Goal: Book appointment/travel/reservation

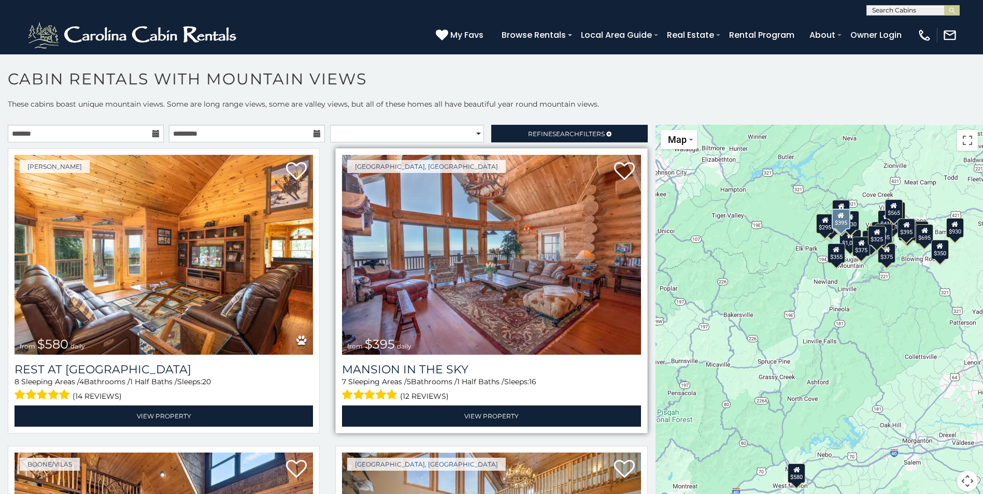
click at [413, 305] on img at bounding box center [491, 255] width 299 height 200
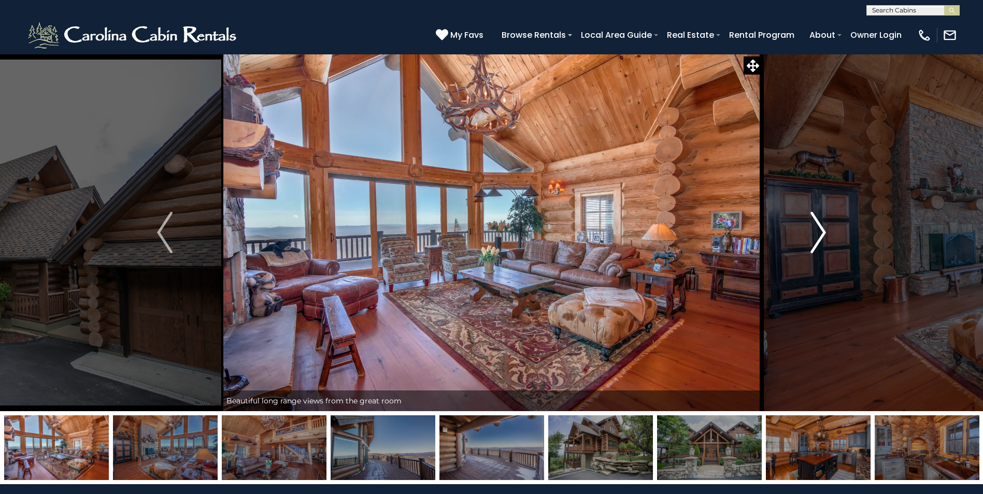
click at [821, 236] on img "Next" at bounding box center [819, 232] width 16 height 41
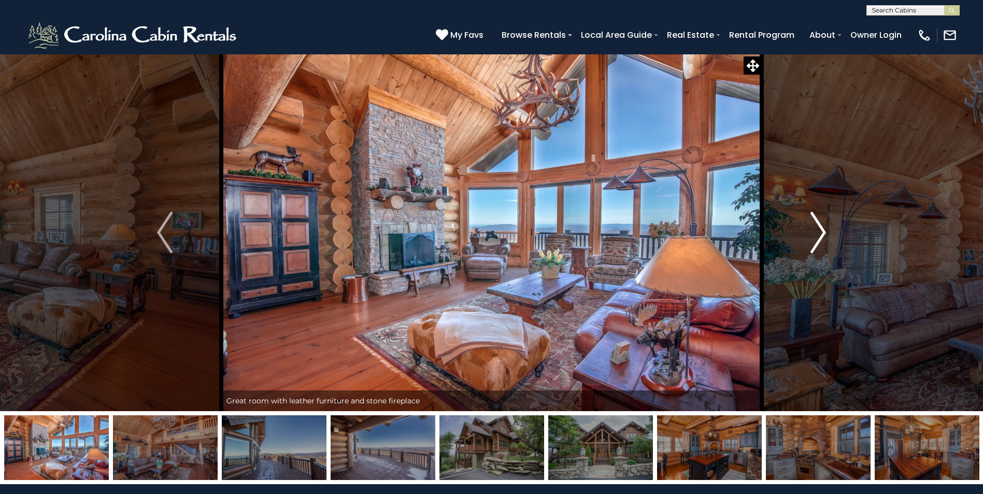
click at [821, 236] on img "Next" at bounding box center [819, 232] width 16 height 41
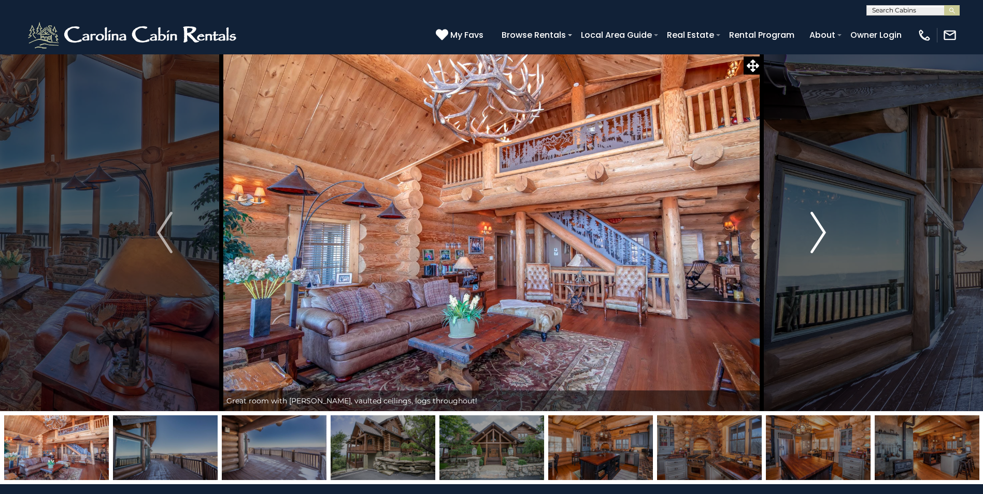
click at [821, 236] on img "Next" at bounding box center [819, 232] width 16 height 41
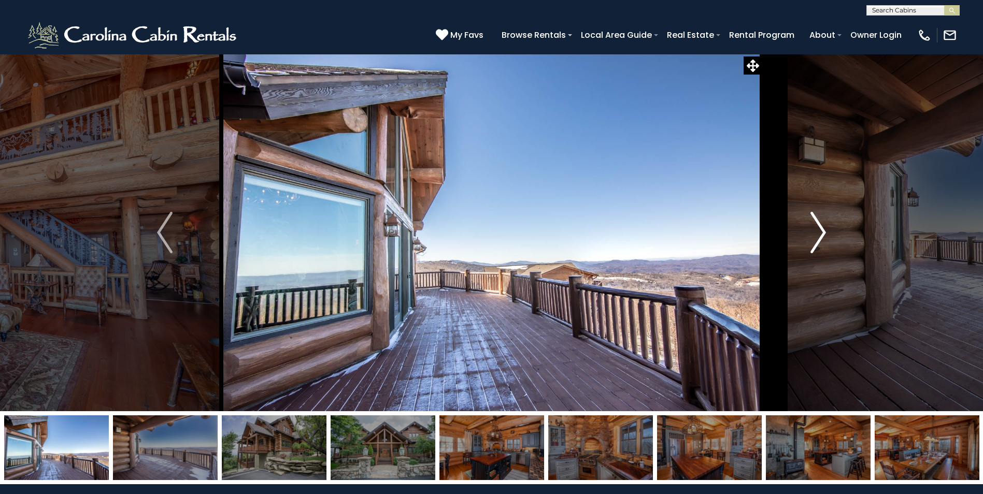
click at [821, 236] on img "Next" at bounding box center [819, 232] width 16 height 41
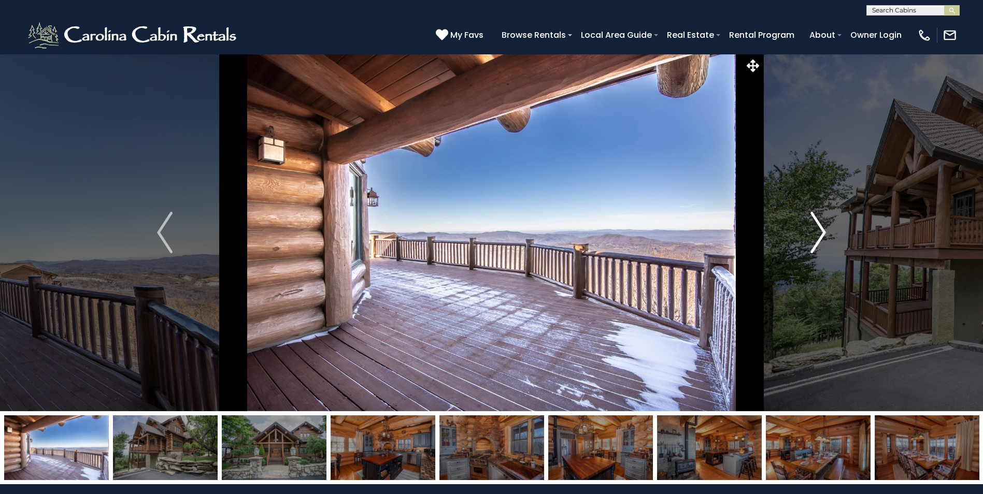
click at [821, 236] on img "Next" at bounding box center [819, 232] width 16 height 41
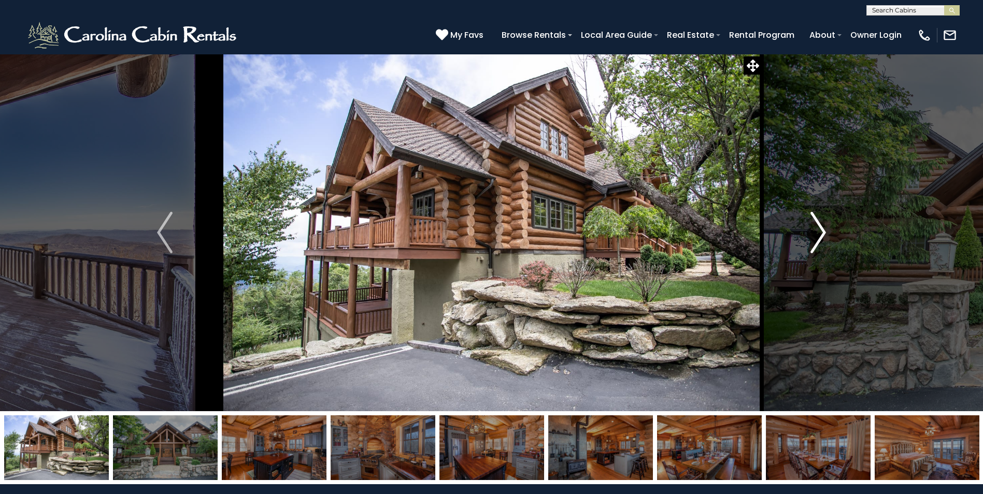
click at [821, 236] on img "Next" at bounding box center [819, 232] width 16 height 41
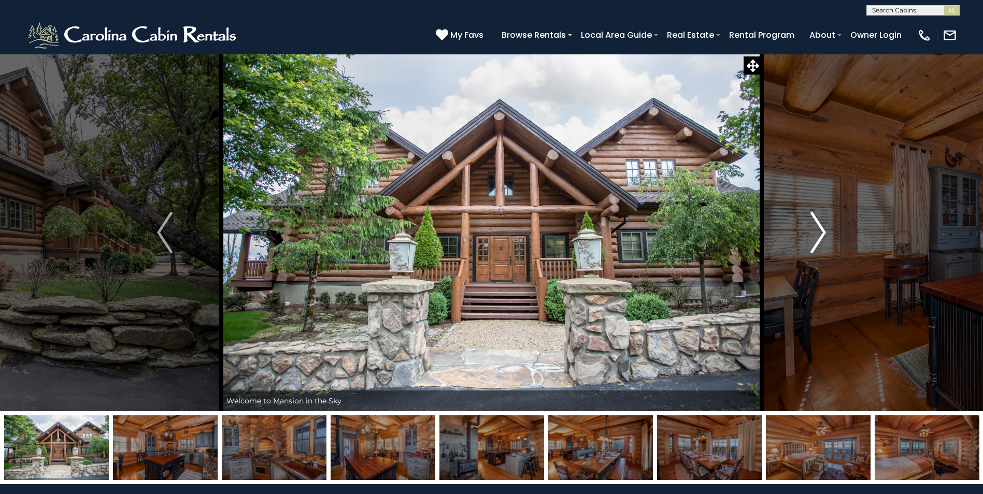
click at [821, 236] on img "Next" at bounding box center [819, 232] width 16 height 41
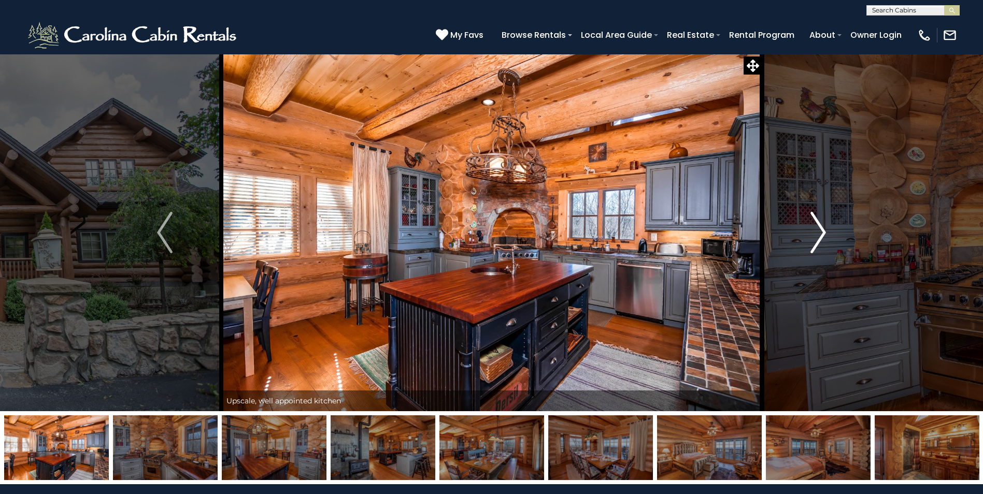
click at [821, 236] on img "Next" at bounding box center [819, 232] width 16 height 41
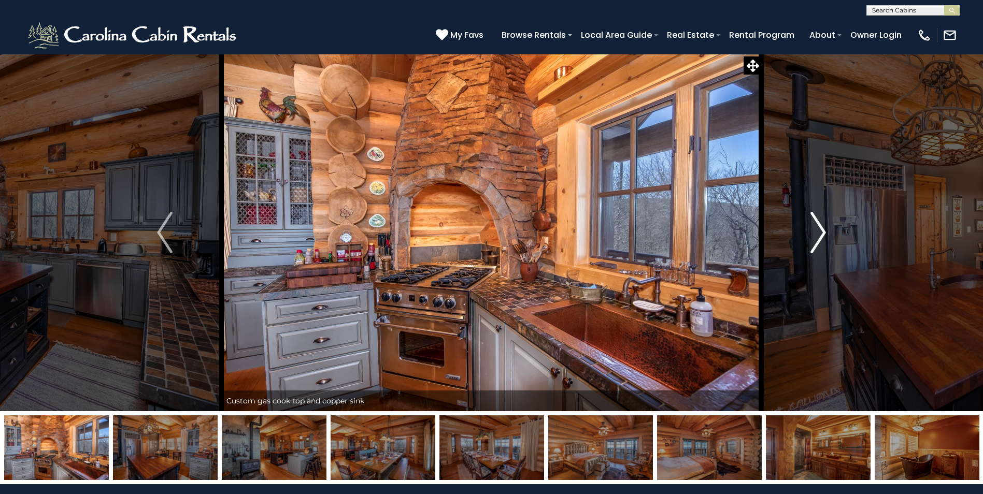
click at [821, 236] on img "Next" at bounding box center [819, 232] width 16 height 41
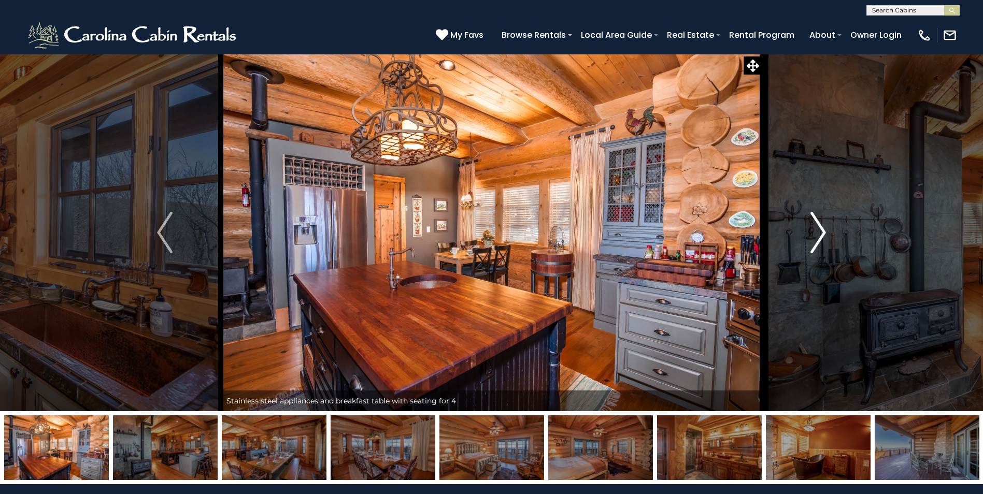
click at [821, 236] on img "Next" at bounding box center [819, 232] width 16 height 41
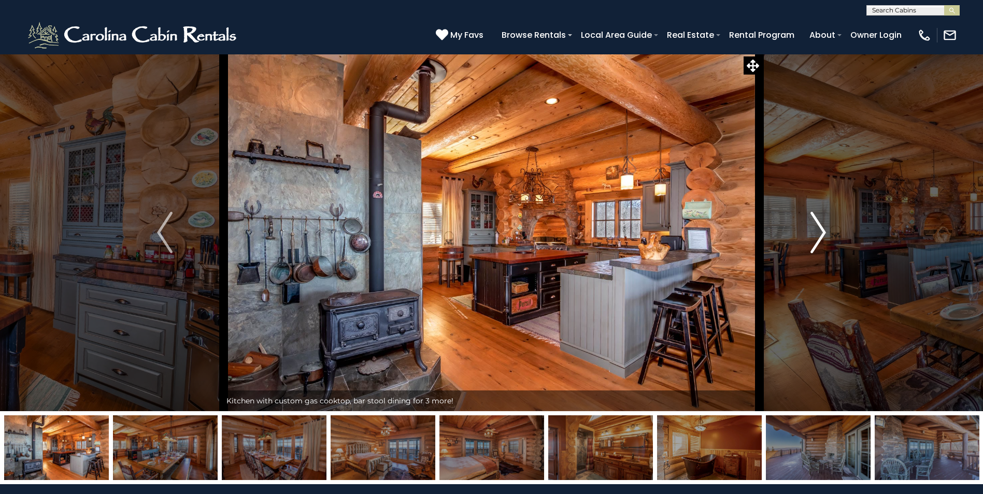
click at [821, 236] on img "Next" at bounding box center [819, 232] width 16 height 41
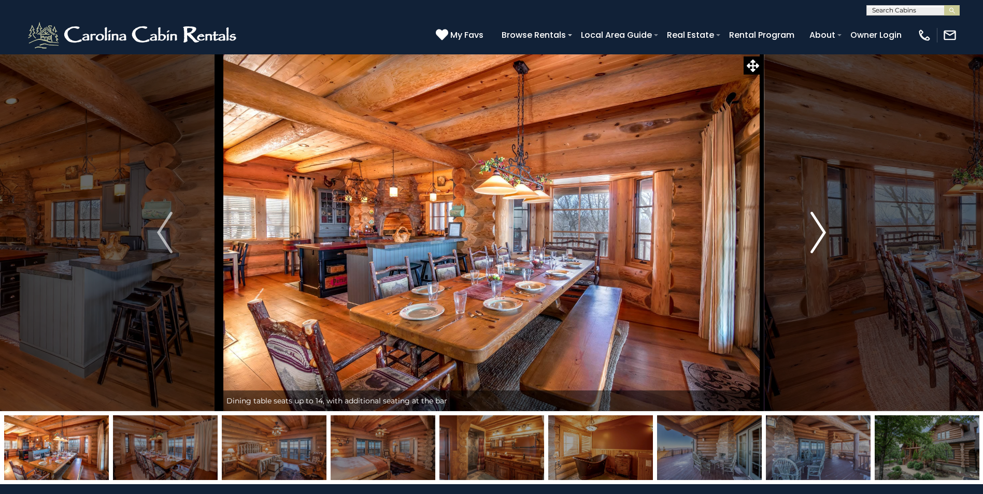
click at [820, 236] on img "Next" at bounding box center [819, 232] width 16 height 41
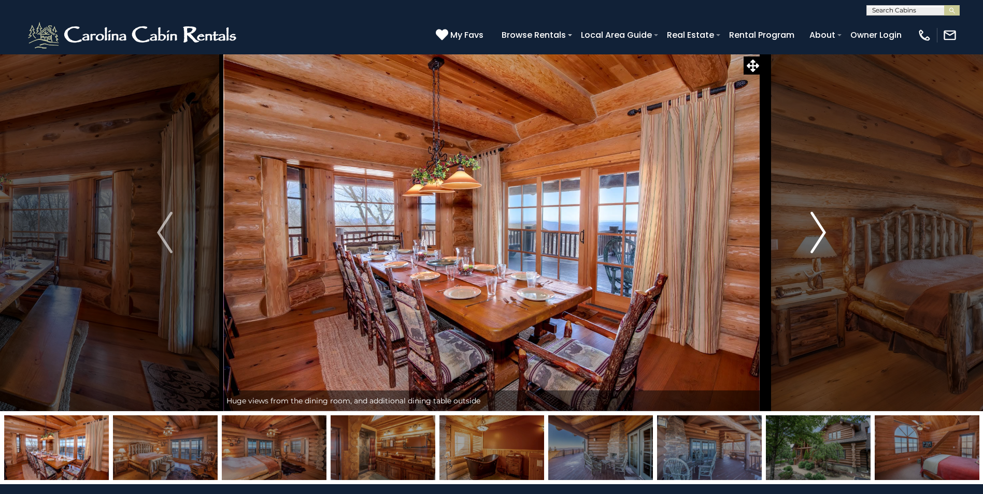
click at [820, 236] on img "Next" at bounding box center [819, 232] width 16 height 41
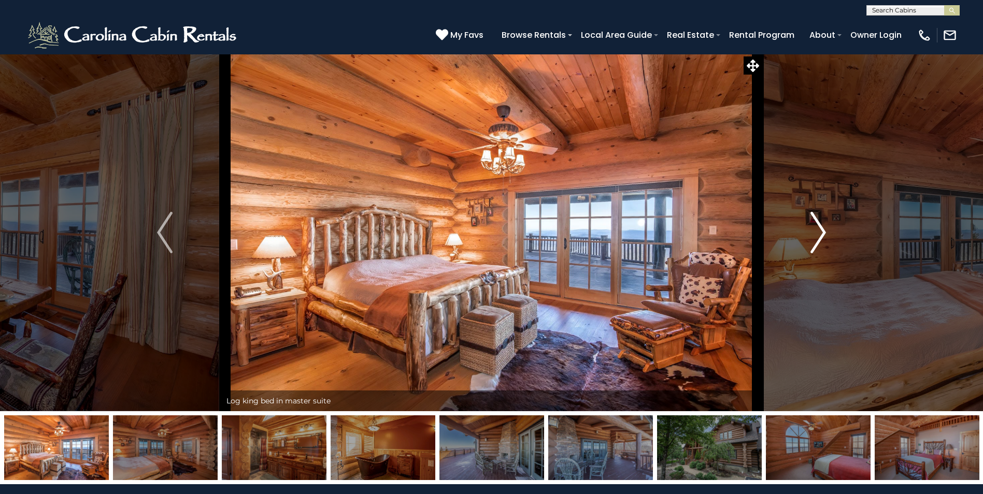
click at [820, 236] on img "Next" at bounding box center [819, 232] width 16 height 41
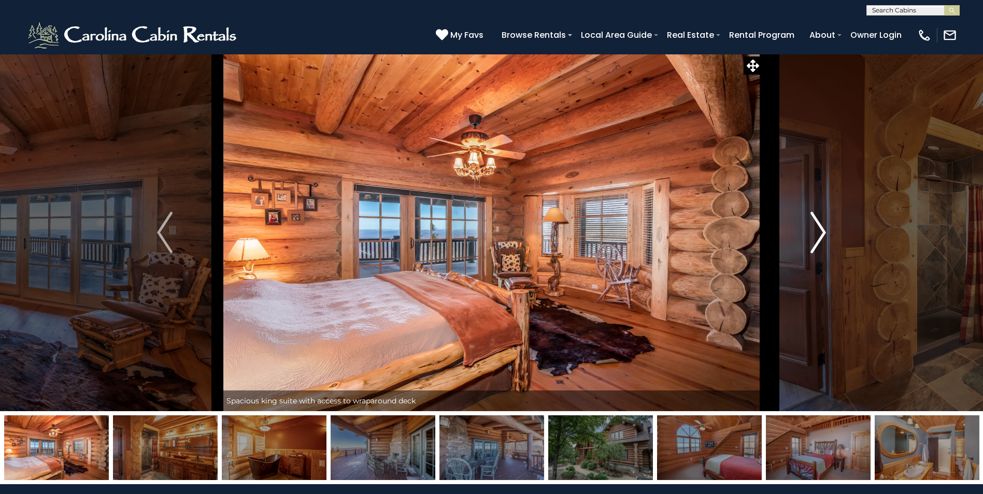
click at [820, 236] on img "Next" at bounding box center [819, 232] width 16 height 41
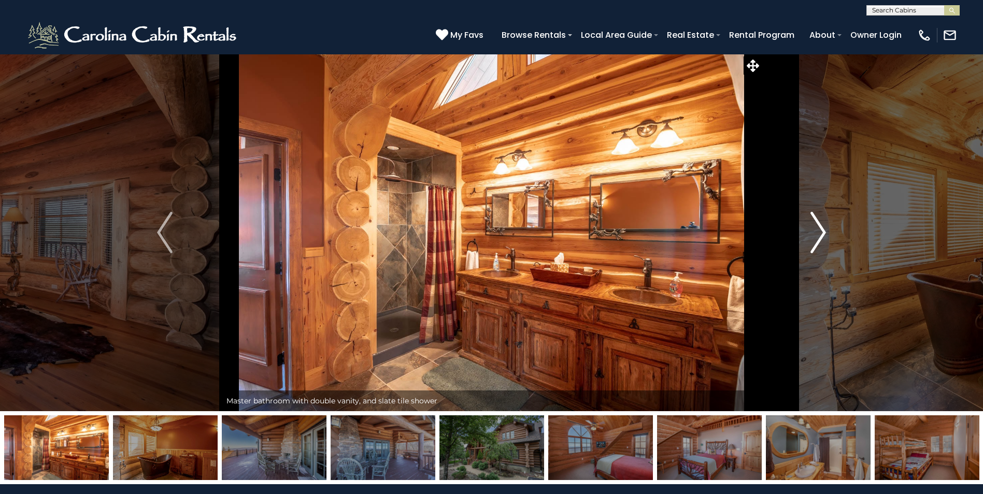
click at [820, 236] on img "Next" at bounding box center [819, 232] width 16 height 41
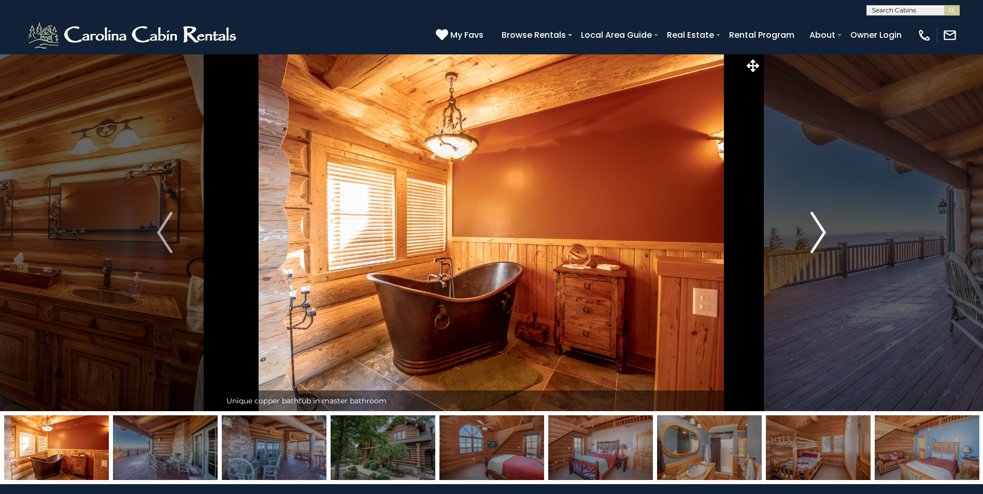
click at [820, 236] on img "Next" at bounding box center [819, 232] width 16 height 41
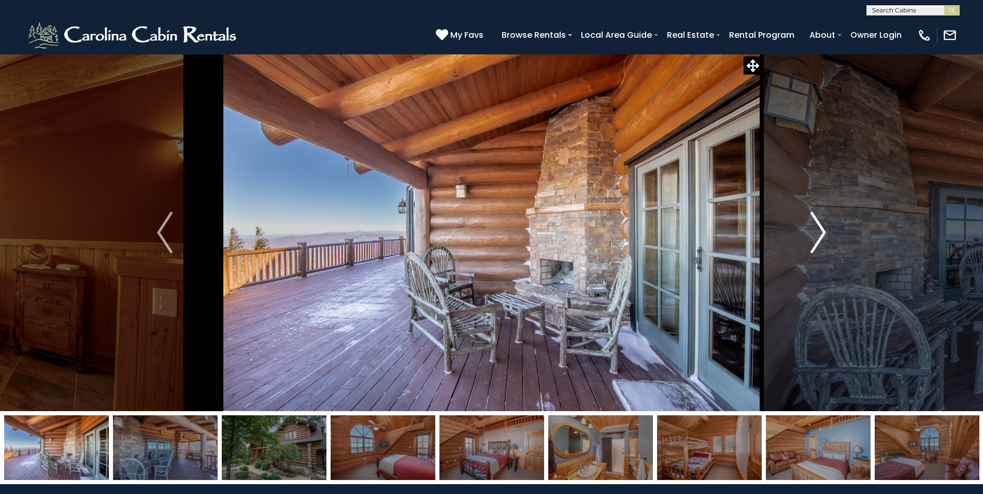
click at [820, 236] on img "Next" at bounding box center [819, 232] width 16 height 41
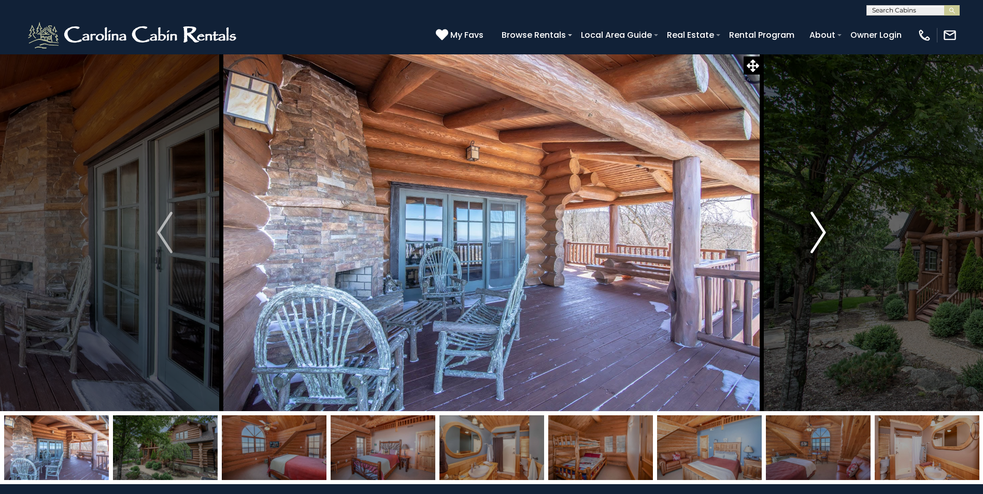
click at [820, 236] on img "Next" at bounding box center [819, 232] width 16 height 41
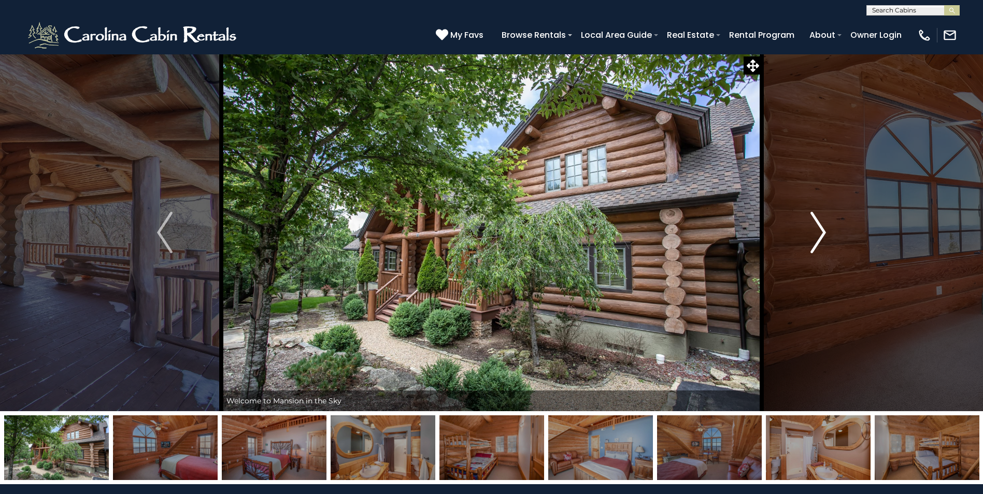
click at [820, 236] on img "Next" at bounding box center [819, 232] width 16 height 41
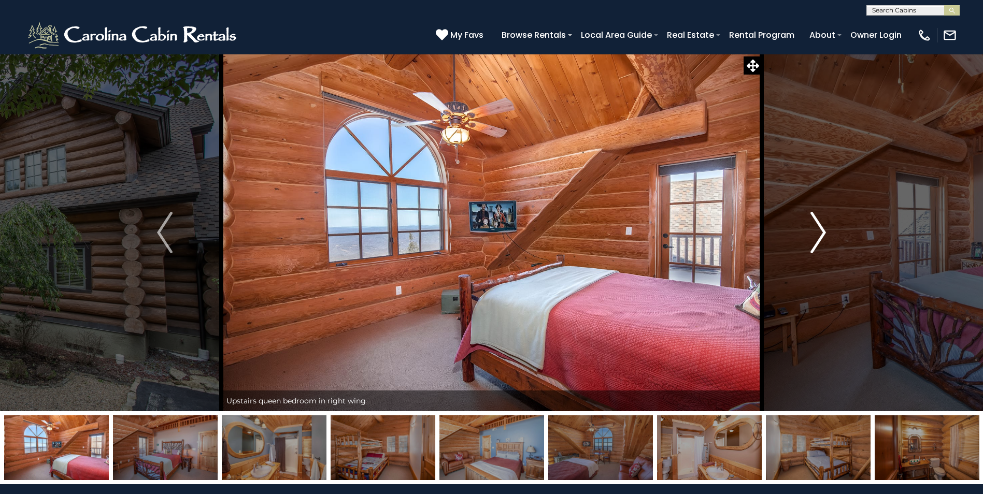
click at [820, 236] on img "Next" at bounding box center [819, 232] width 16 height 41
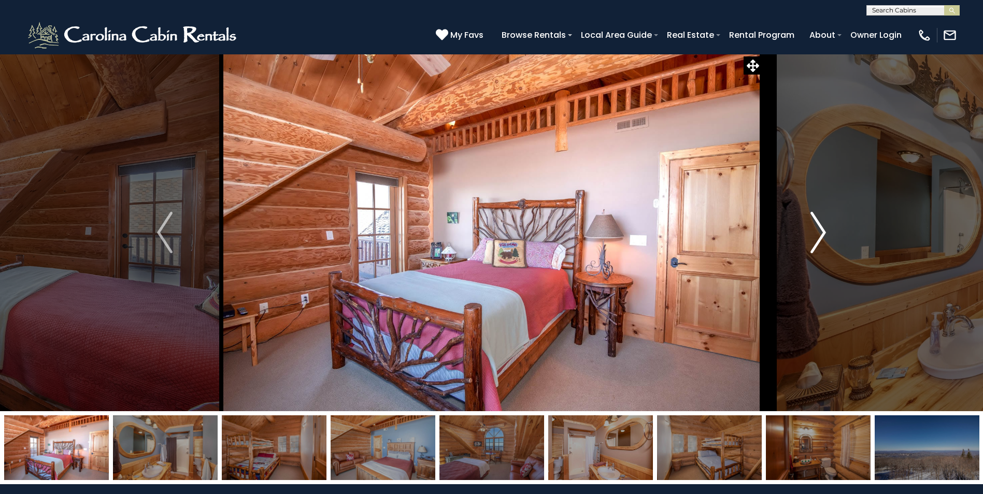
click at [820, 236] on img "Next" at bounding box center [819, 232] width 16 height 41
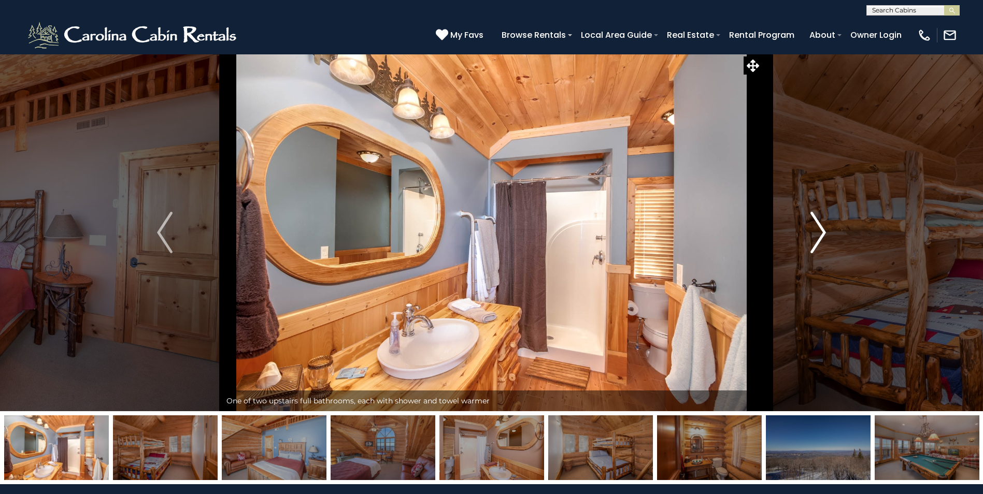
click at [820, 236] on img "Next" at bounding box center [819, 232] width 16 height 41
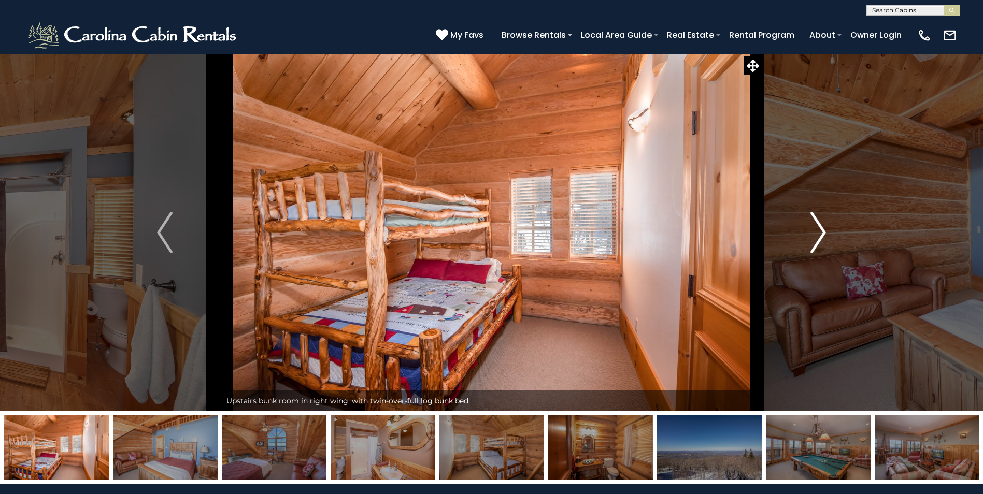
click at [820, 236] on img "Next" at bounding box center [819, 232] width 16 height 41
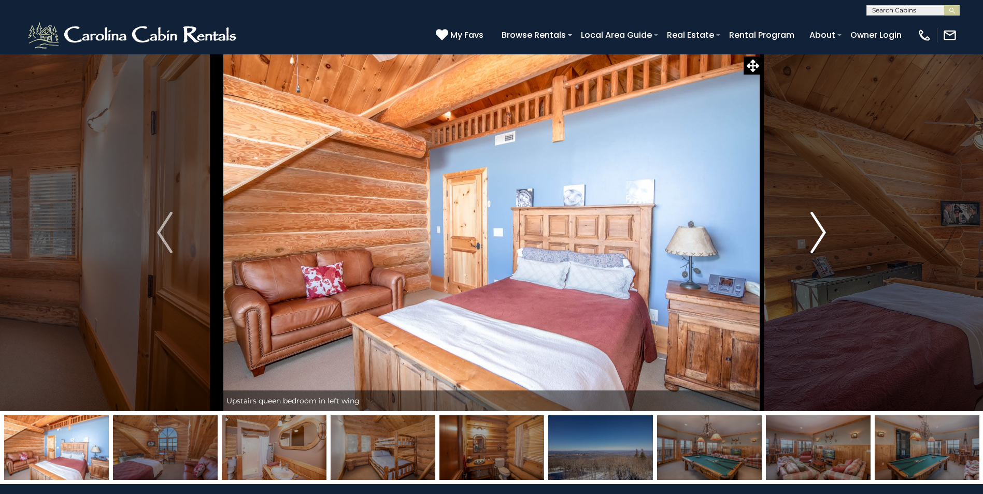
click at [820, 236] on img "Next" at bounding box center [819, 232] width 16 height 41
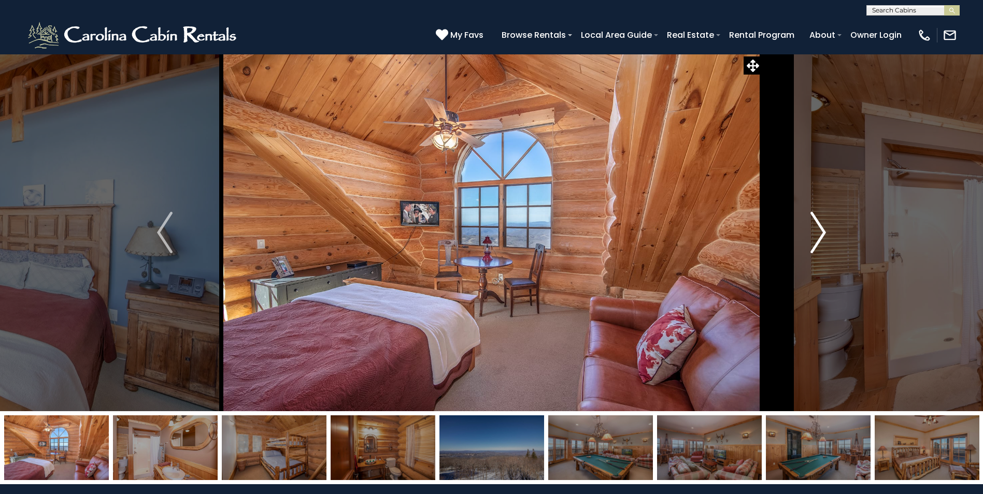
click at [820, 236] on img "Next" at bounding box center [819, 232] width 16 height 41
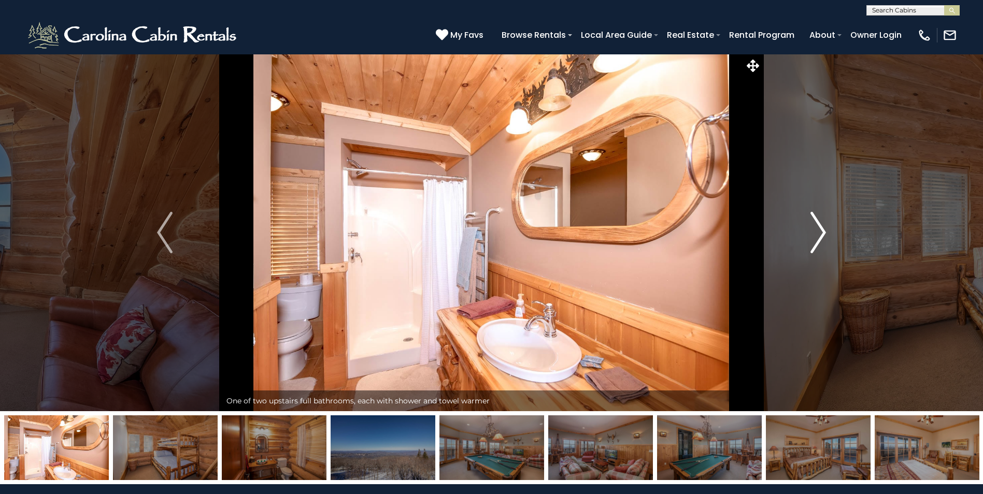
click at [819, 236] on img "Next" at bounding box center [819, 232] width 16 height 41
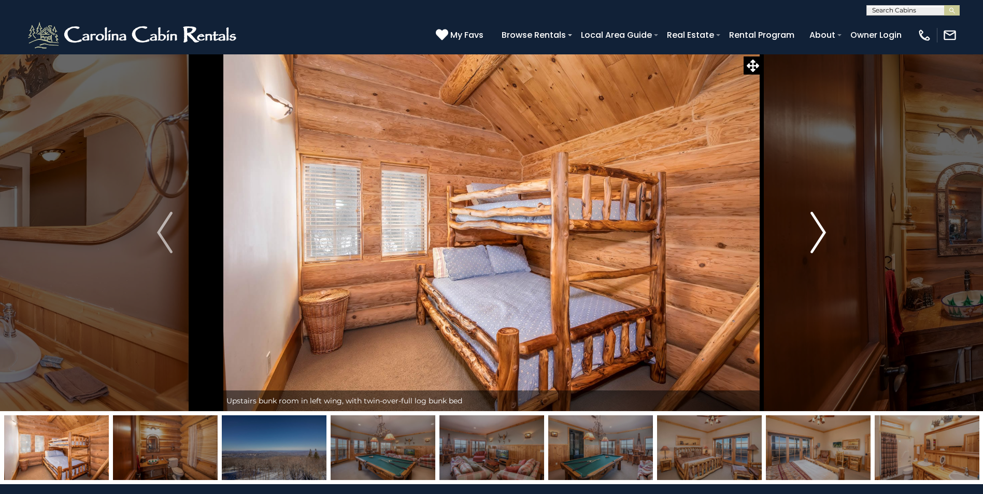
click at [818, 234] on img "Next" at bounding box center [819, 232] width 16 height 41
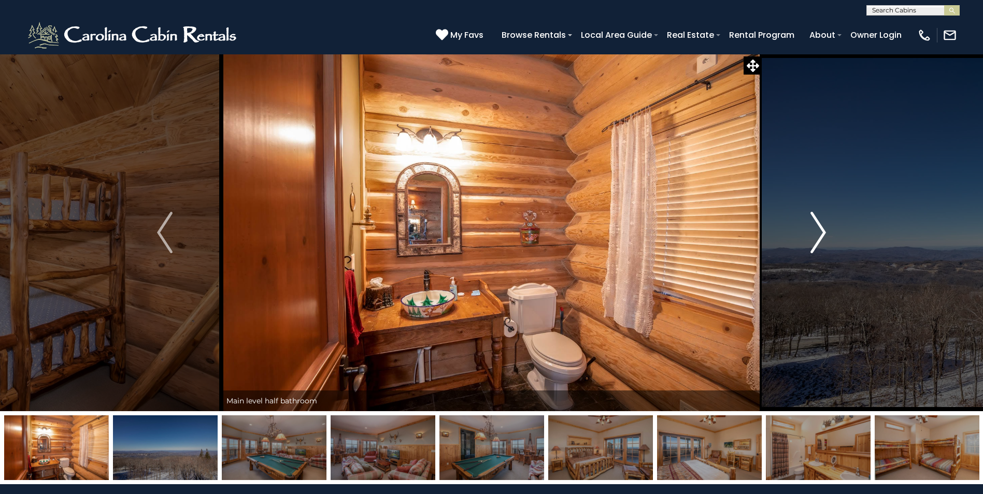
click at [816, 233] on img "Next" at bounding box center [819, 232] width 16 height 41
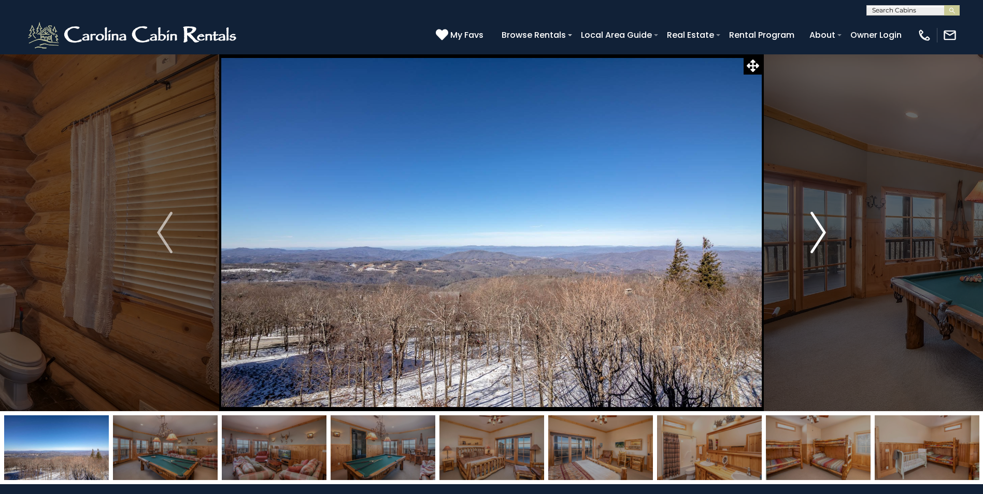
click at [821, 233] on img "Next" at bounding box center [819, 232] width 16 height 41
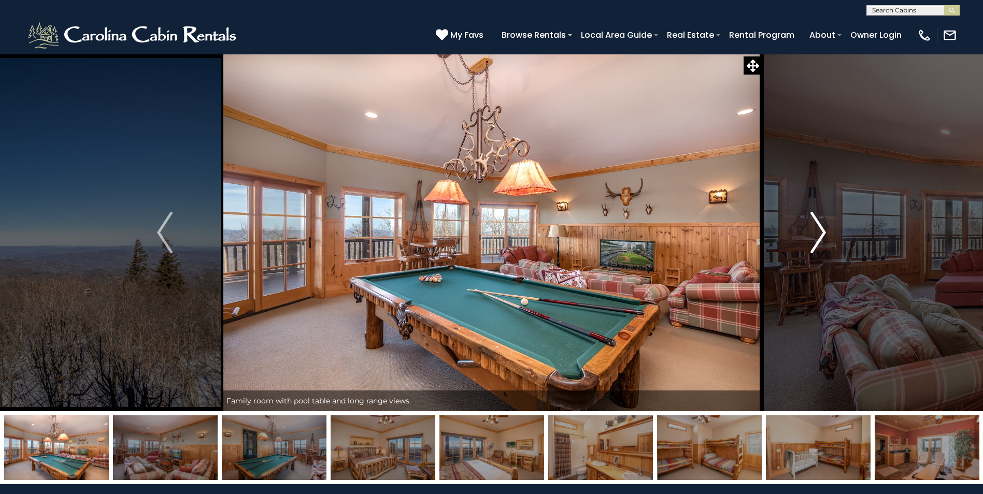
click at [821, 233] on img "Next" at bounding box center [819, 232] width 16 height 41
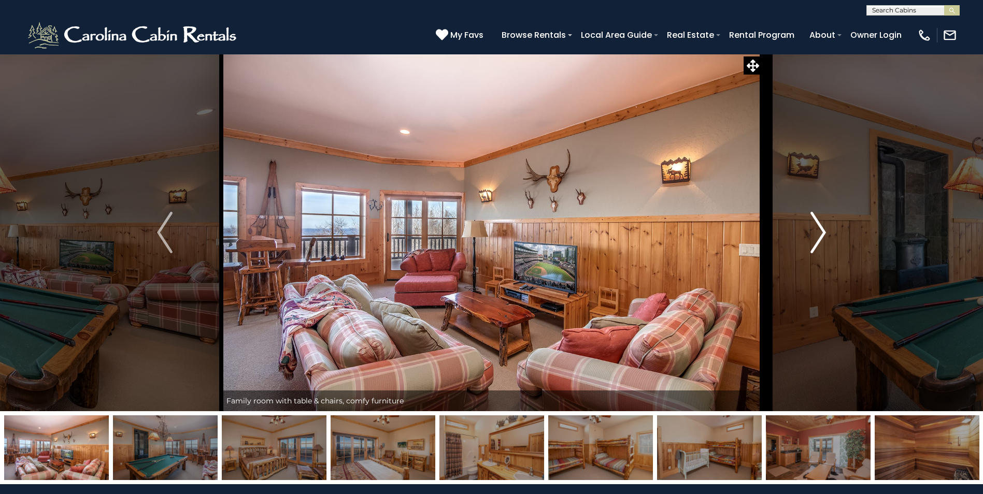
click at [821, 233] on img "Next" at bounding box center [819, 232] width 16 height 41
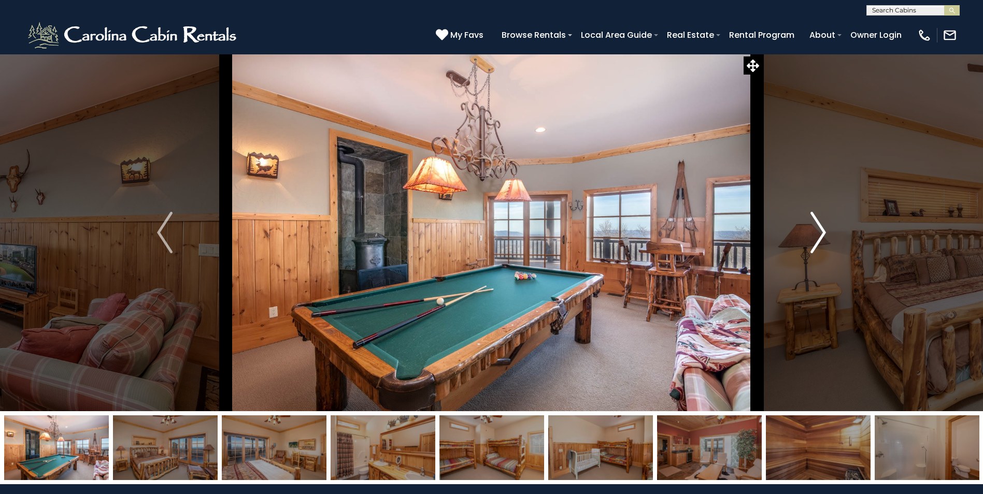
click at [821, 233] on img "Next" at bounding box center [819, 232] width 16 height 41
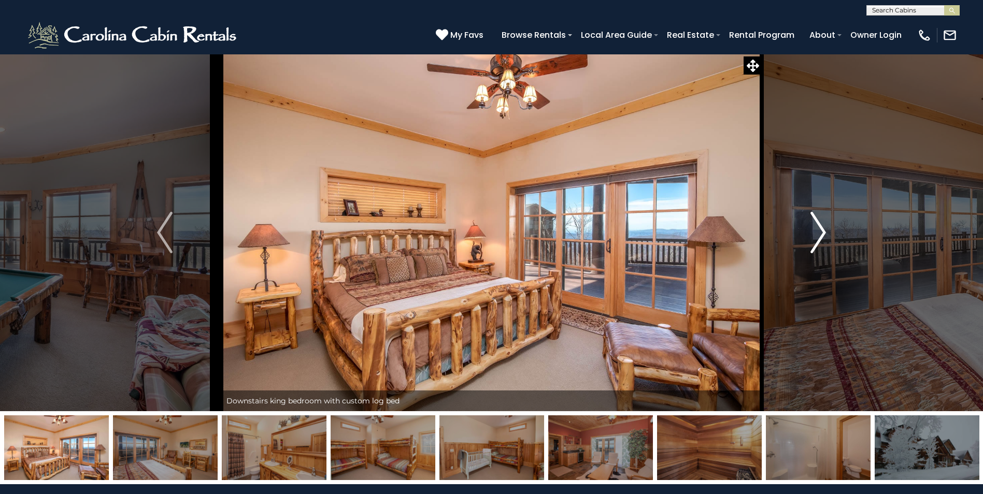
click at [820, 233] on img "Next" at bounding box center [819, 232] width 16 height 41
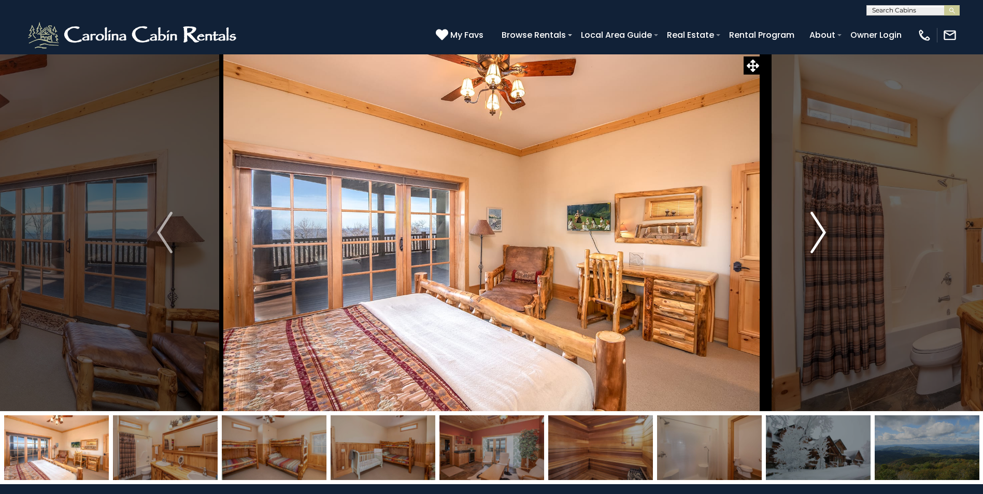
click at [820, 233] on img "Next" at bounding box center [819, 232] width 16 height 41
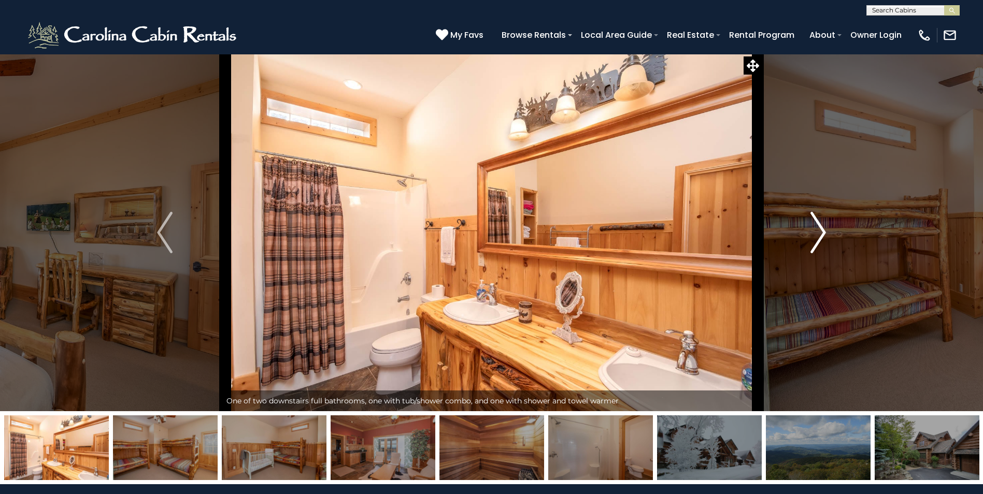
click at [820, 233] on img "Next" at bounding box center [819, 232] width 16 height 41
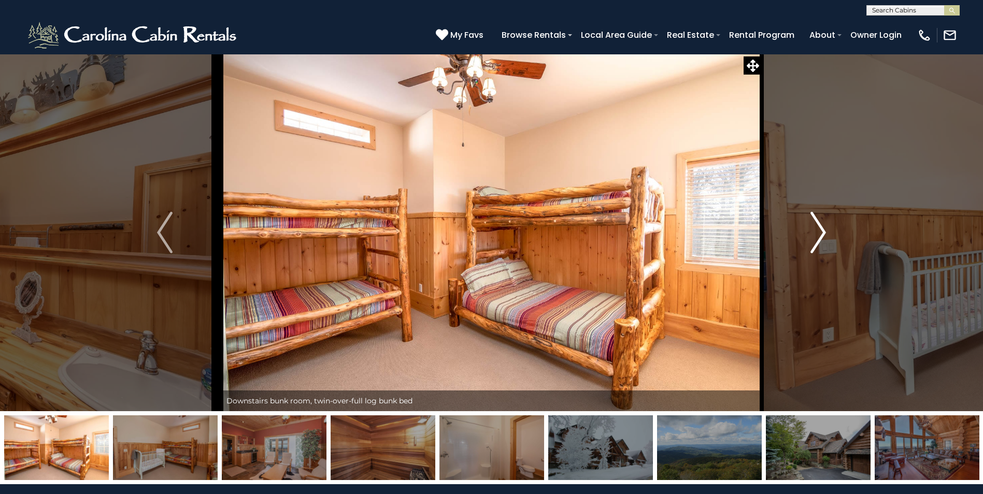
click at [818, 232] on img "Next" at bounding box center [819, 232] width 16 height 41
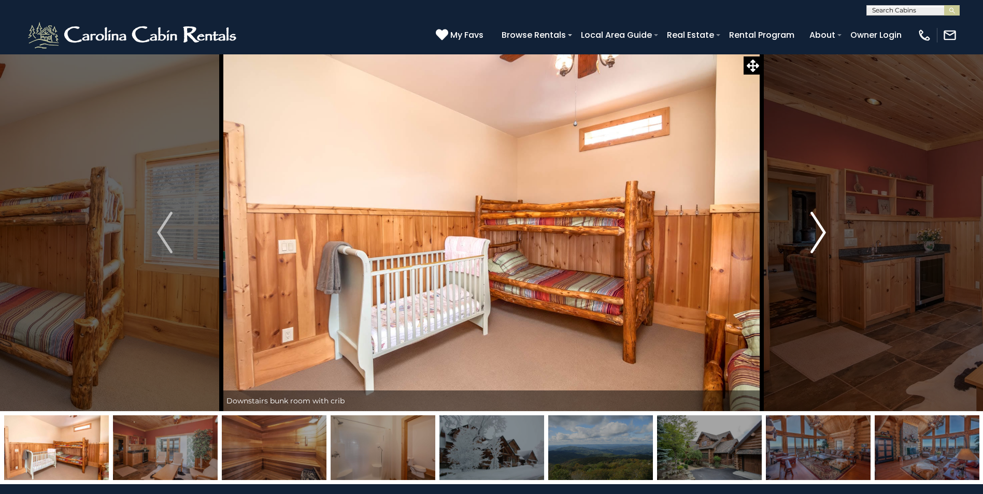
click at [818, 232] on img "Next" at bounding box center [819, 232] width 16 height 41
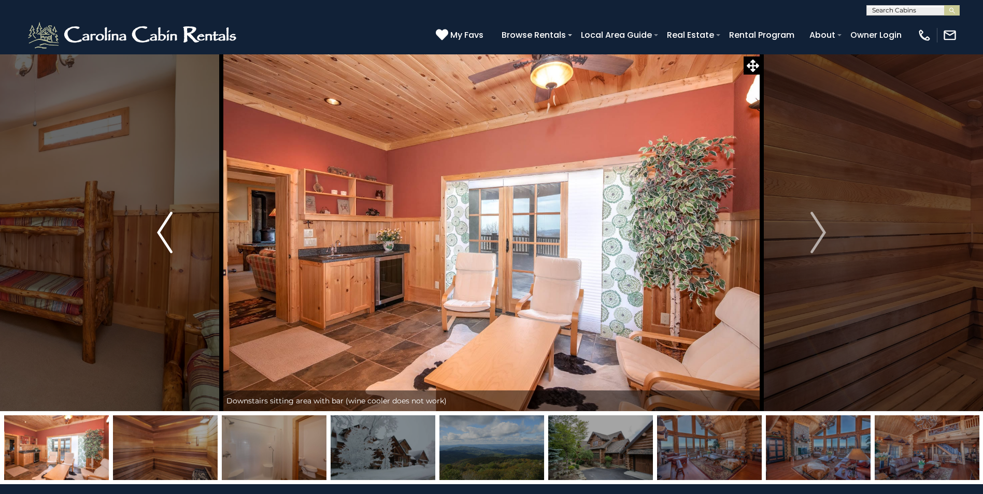
click at [160, 234] on img "Previous" at bounding box center [165, 232] width 16 height 41
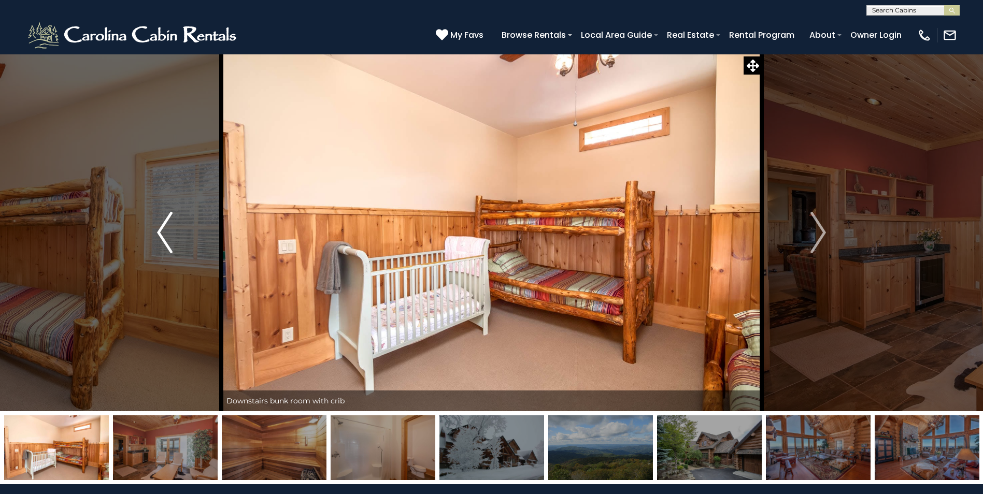
click at [159, 234] on img "Previous" at bounding box center [165, 232] width 16 height 41
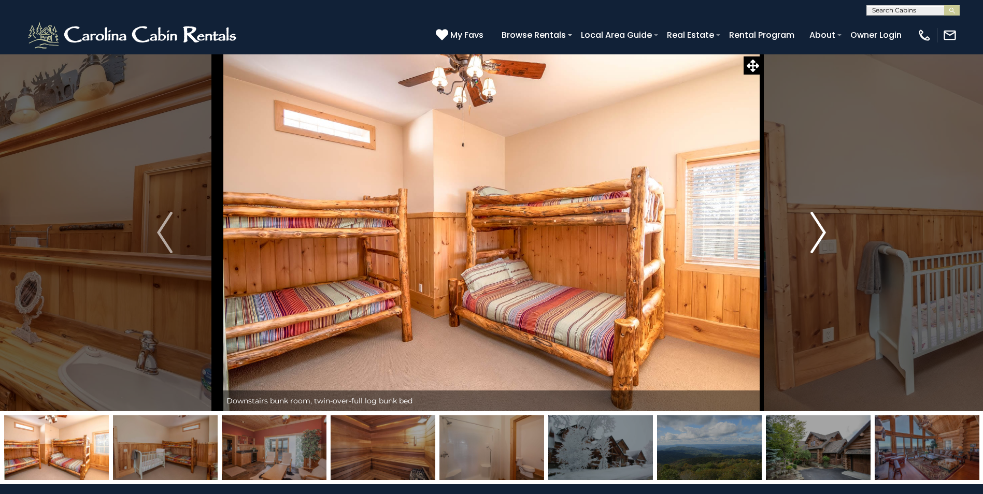
click at [824, 232] on img "Next" at bounding box center [819, 232] width 16 height 41
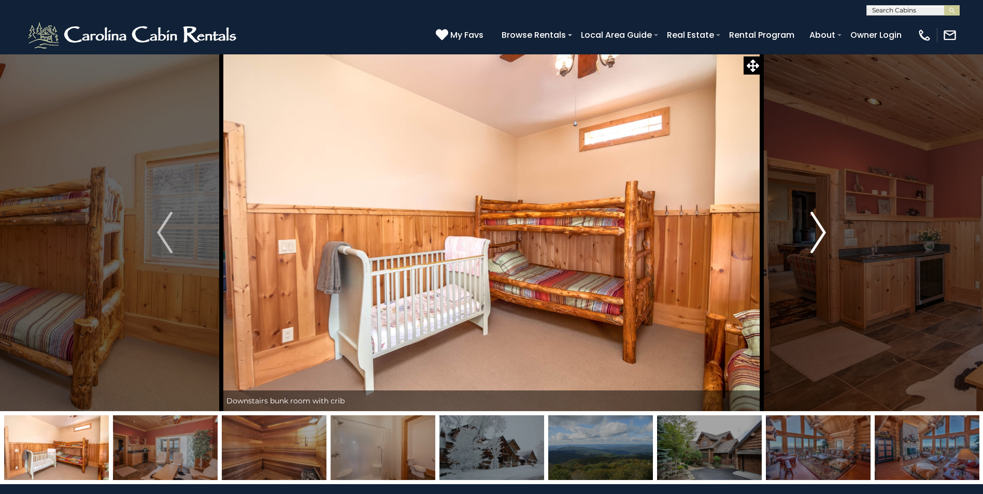
click at [824, 231] on img "Next" at bounding box center [819, 232] width 16 height 41
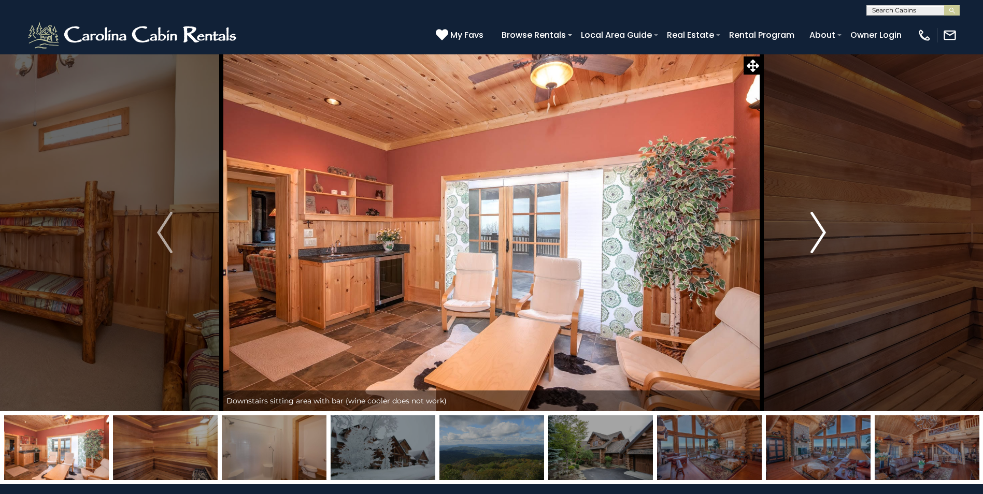
click at [824, 231] on img "Next" at bounding box center [819, 232] width 16 height 41
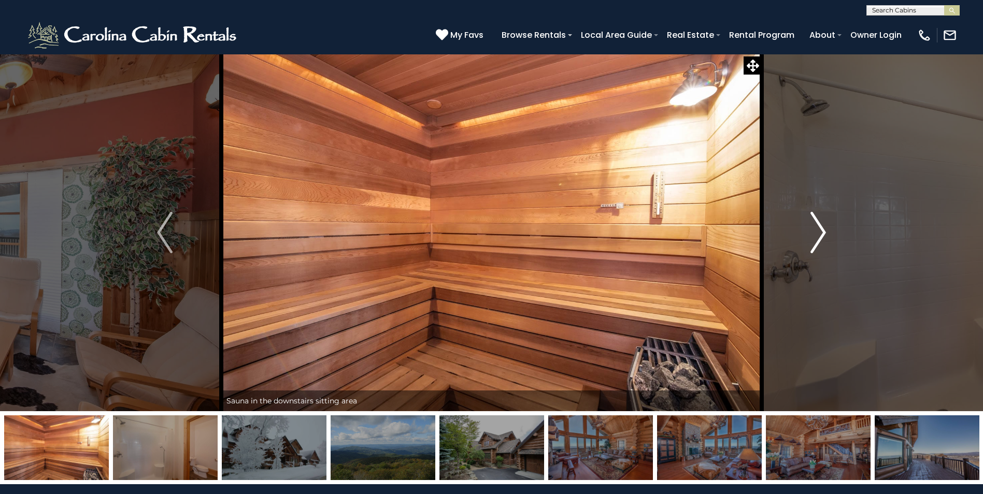
click at [824, 231] on img "Next" at bounding box center [819, 232] width 16 height 41
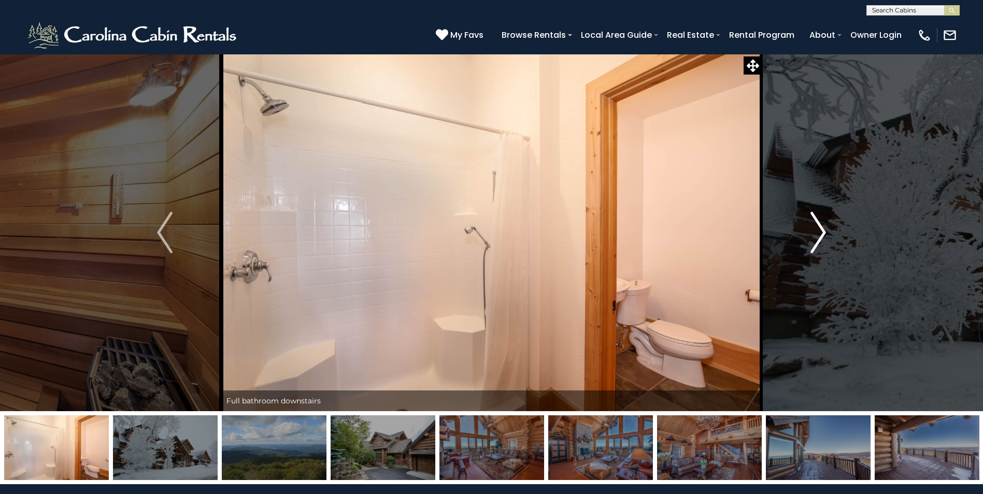
click at [824, 231] on img "Next" at bounding box center [819, 232] width 16 height 41
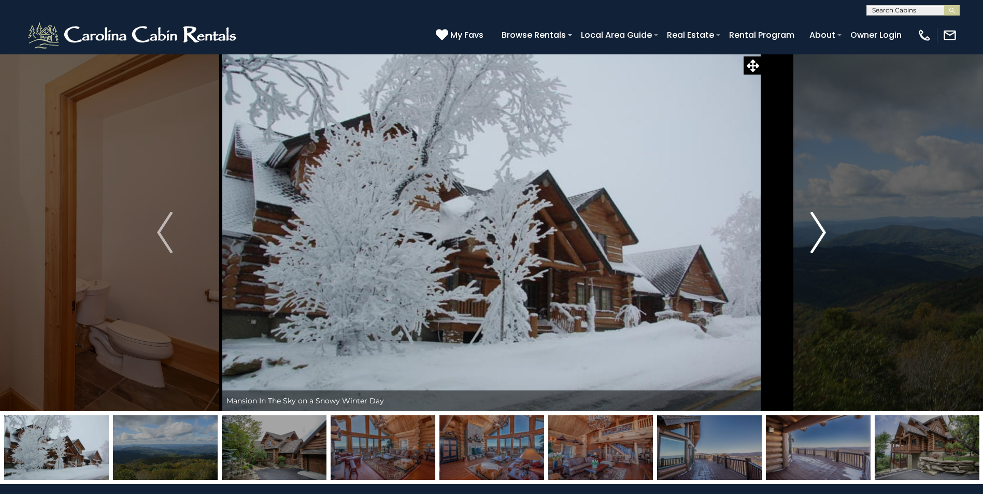
click at [819, 226] on img "Next" at bounding box center [819, 232] width 16 height 41
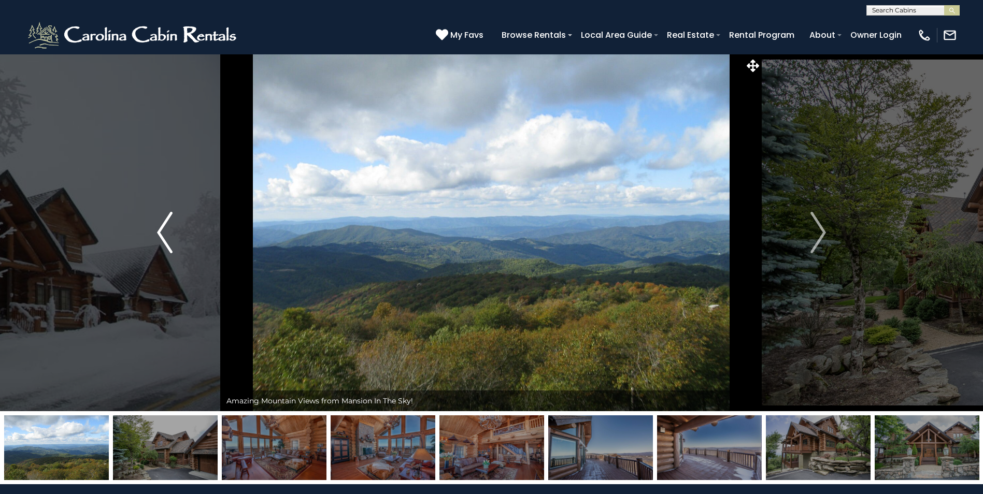
click at [164, 235] on img "Previous" at bounding box center [165, 232] width 16 height 41
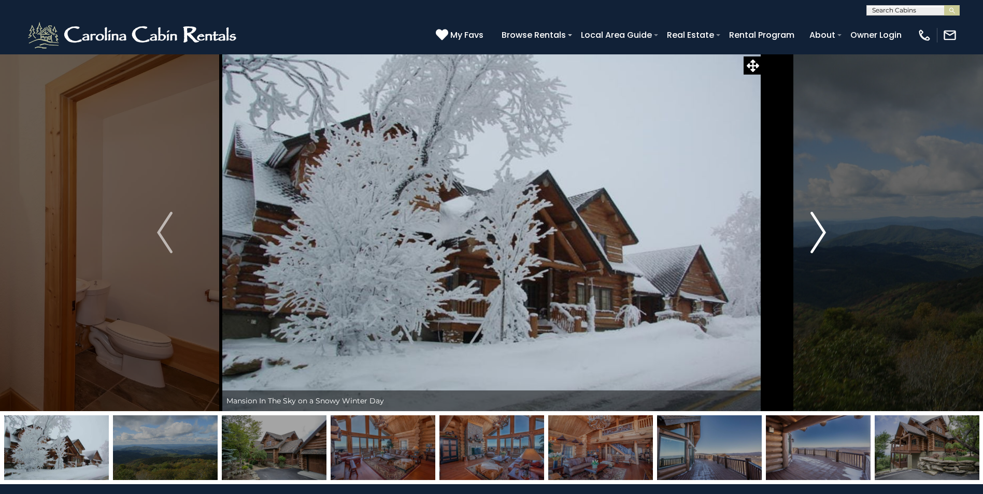
click at [820, 233] on img "Next" at bounding box center [819, 232] width 16 height 41
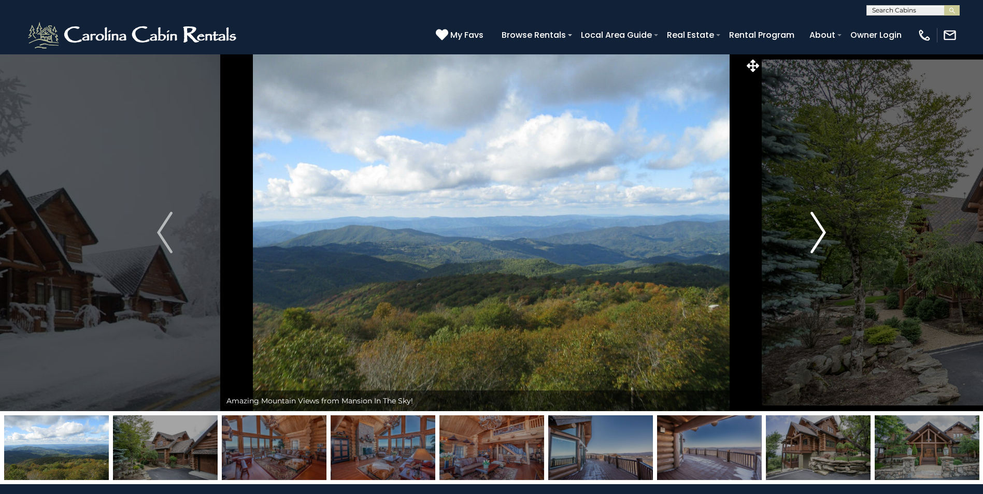
click at [820, 233] on img "Next" at bounding box center [819, 232] width 16 height 41
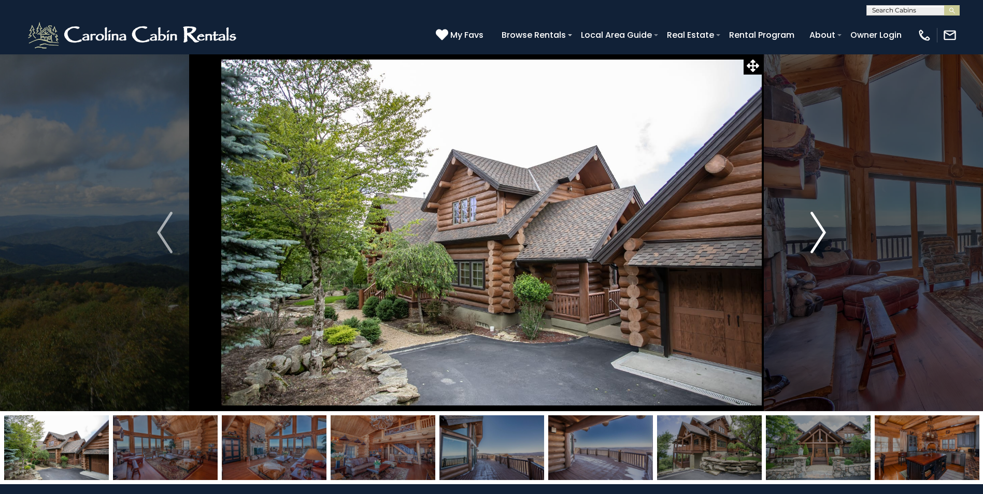
click at [818, 233] on img "Next" at bounding box center [819, 232] width 16 height 41
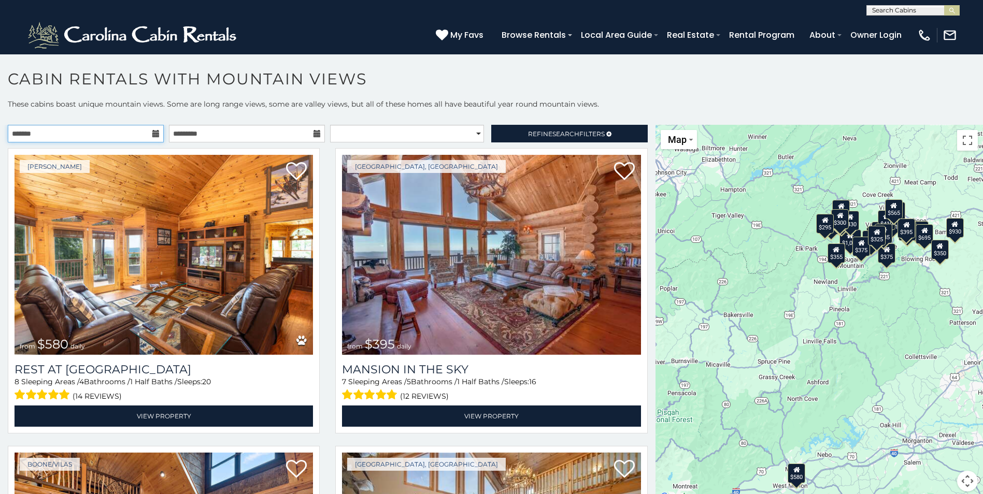
click at [127, 134] on input "text" at bounding box center [86, 134] width 156 height 18
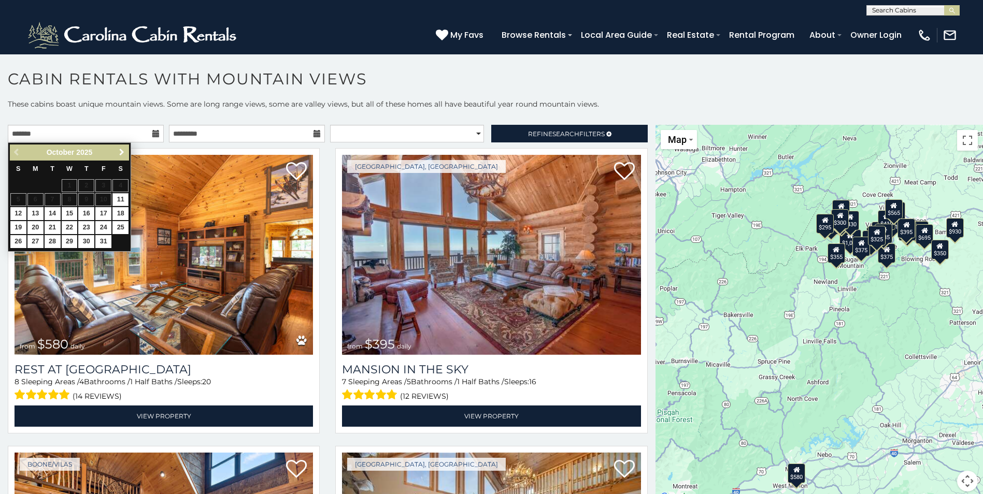
click at [123, 154] on span "Next" at bounding box center [122, 152] width 8 height 8
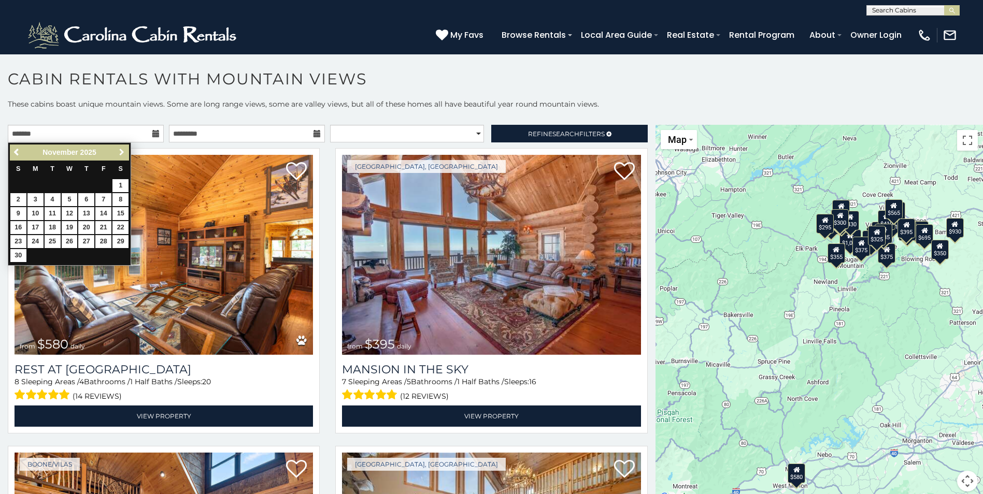
click at [123, 154] on span "Next" at bounding box center [122, 152] width 8 height 8
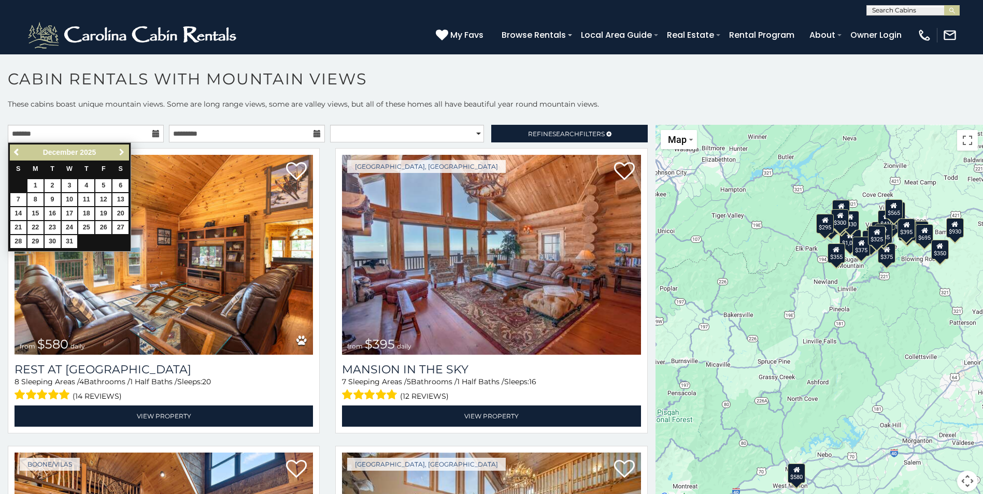
click at [123, 154] on span "Next" at bounding box center [122, 152] width 8 height 8
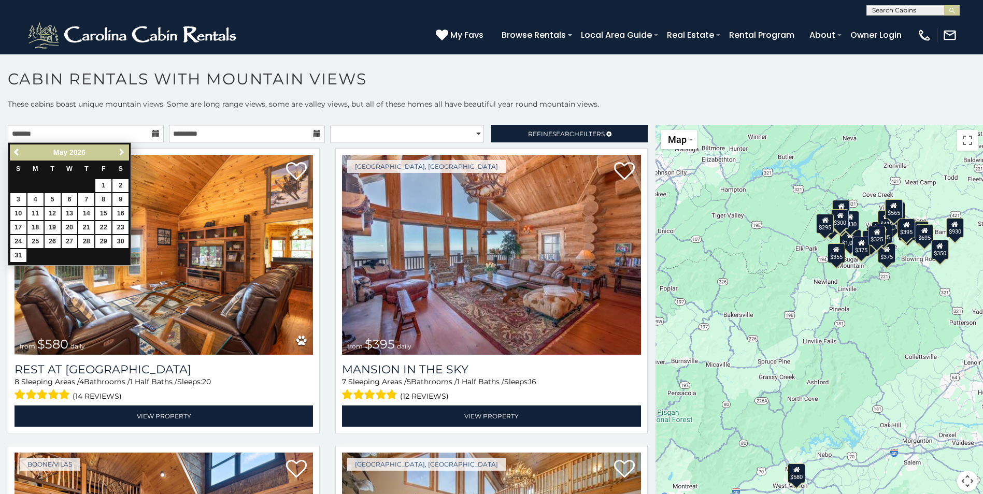
click at [123, 154] on span "Next" at bounding box center [122, 152] width 8 height 8
click at [123, 153] on span "Next" at bounding box center [122, 152] width 8 height 8
click at [123, 152] on span "Next" at bounding box center [122, 152] width 8 height 8
click at [87, 197] on link "10" at bounding box center [86, 199] width 16 height 13
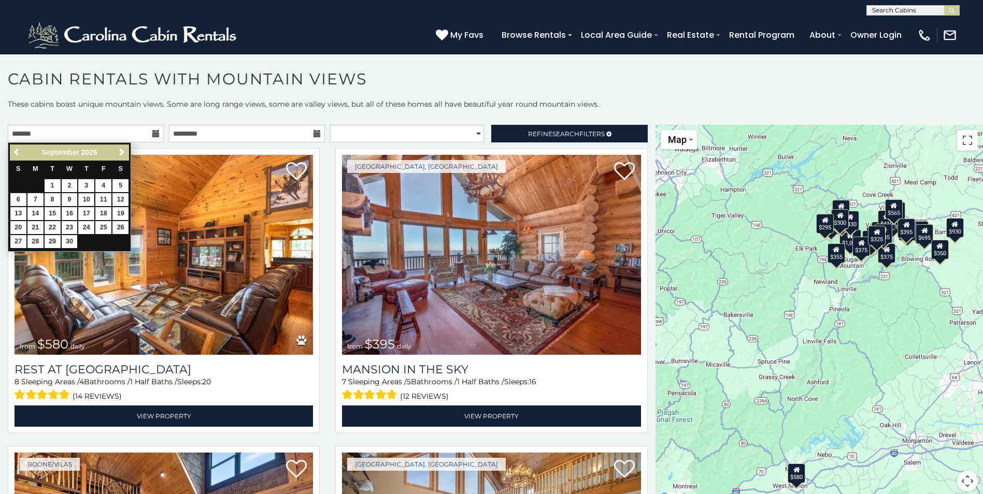
type input "**********"
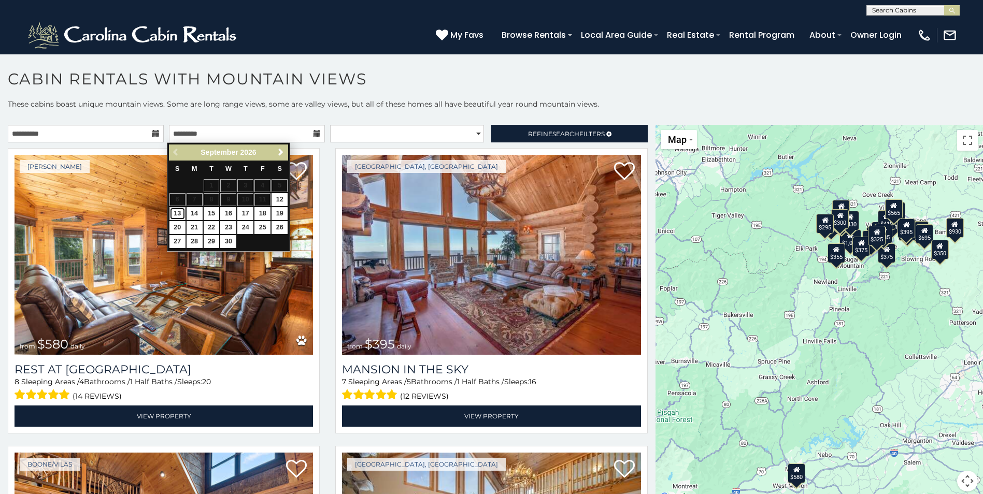
click at [176, 211] on link "13" at bounding box center [177, 213] width 16 height 13
type input "**********"
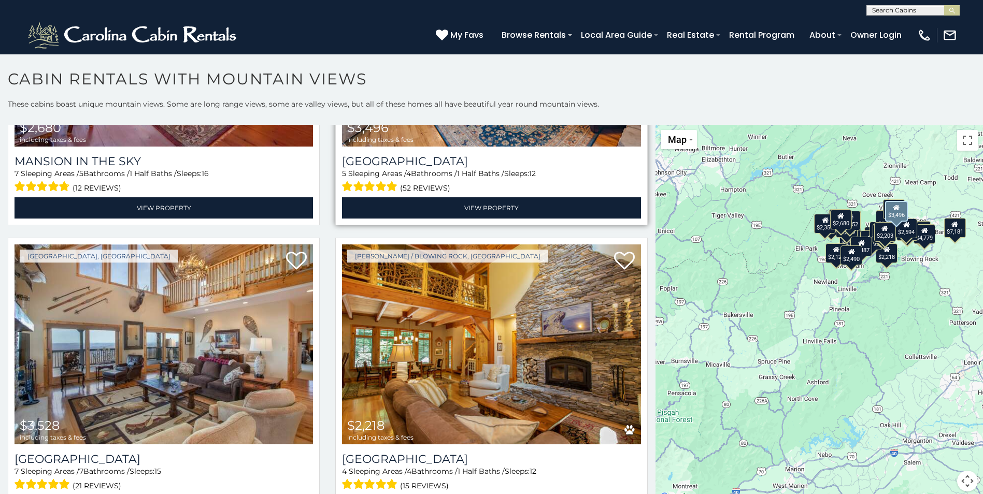
scroll to position [259, 0]
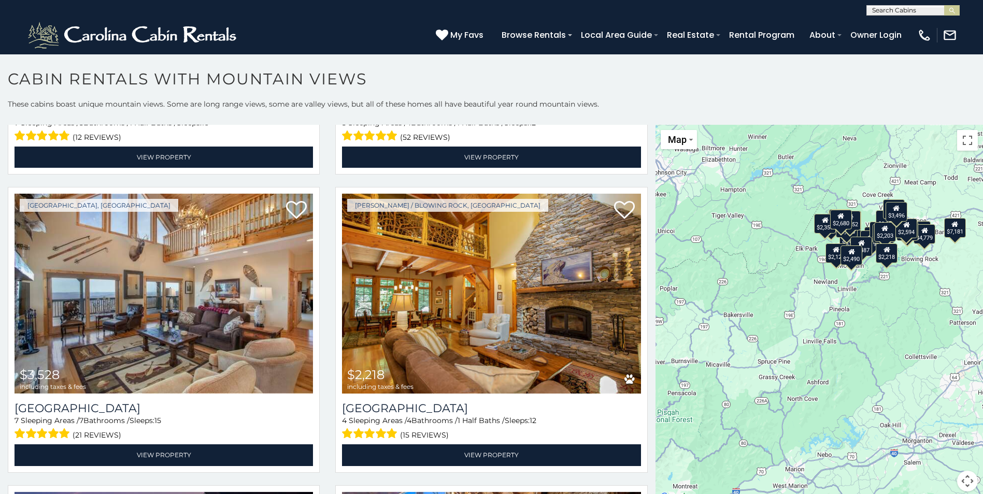
click at [886, 358] on div "$2,680 $3,496 $3,528 $2,218 $2,775 $2,974 $3,105 $5,922 $2,911 $2,193 $2,473 $2…" at bounding box center [820, 314] width 328 height 379
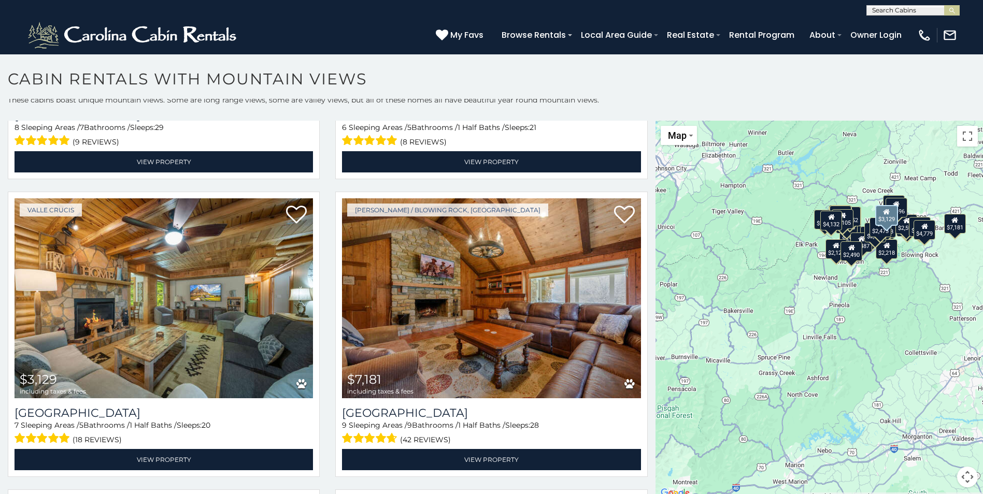
scroll to position [2332, 0]
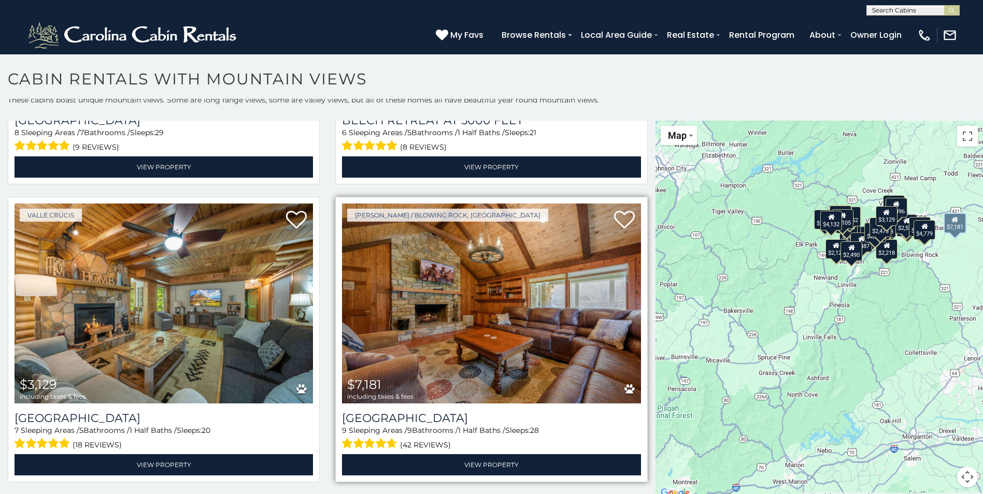
click at [472, 338] on img at bounding box center [491, 304] width 299 height 200
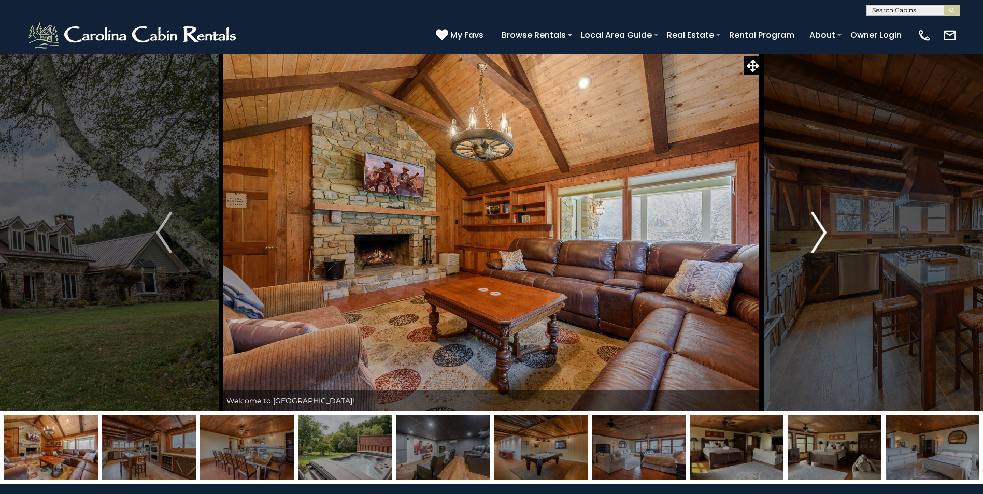
click at [819, 237] on img "Next" at bounding box center [819, 232] width 16 height 41
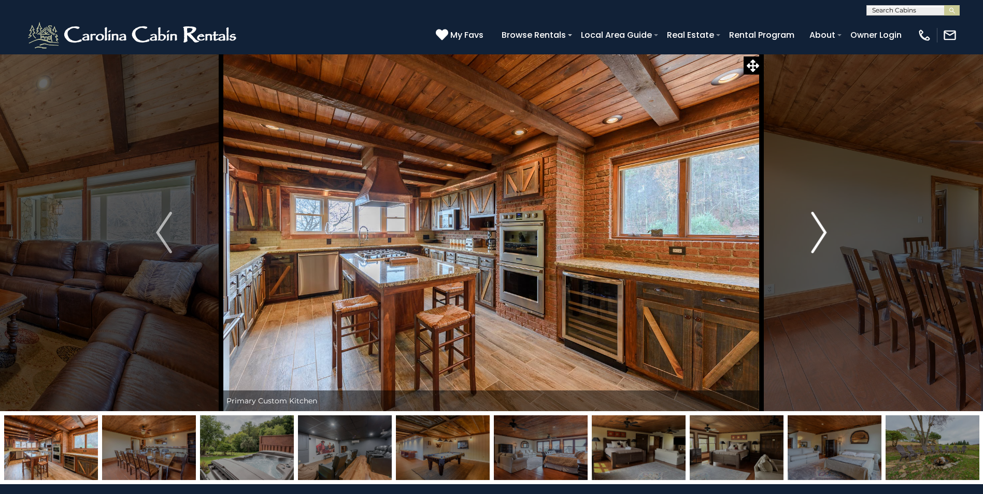
click at [819, 237] on img "Next" at bounding box center [819, 232] width 16 height 41
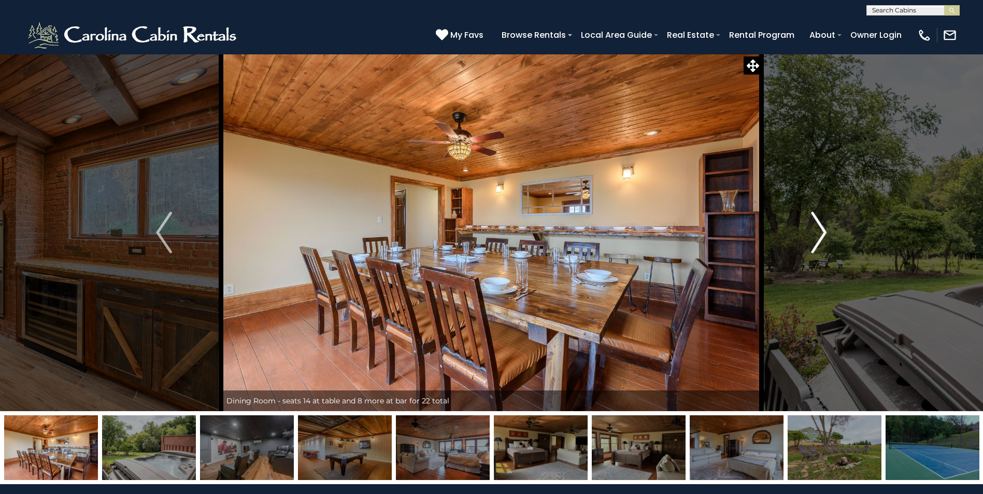
click at [819, 237] on img "Next" at bounding box center [819, 232] width 16 height 41
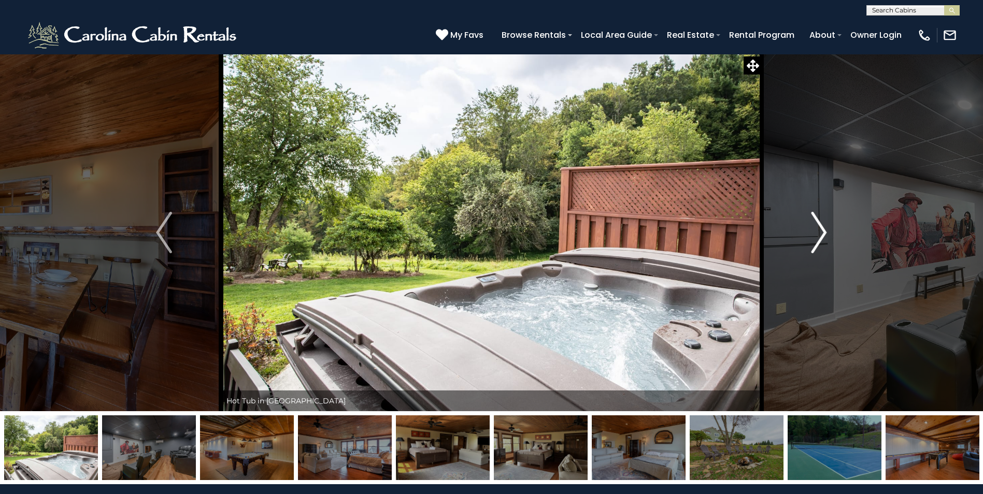
click at [819, 237] on img "Next" at bounding box center [819, 232] width 16 height 41
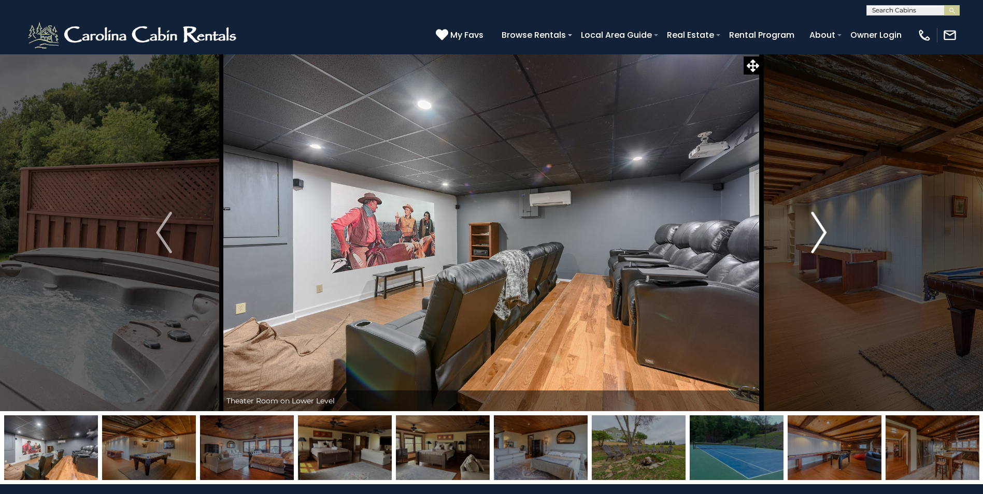
click at [819, 237] on img "Next" at bounding box center [819, 232] width 16 height 41
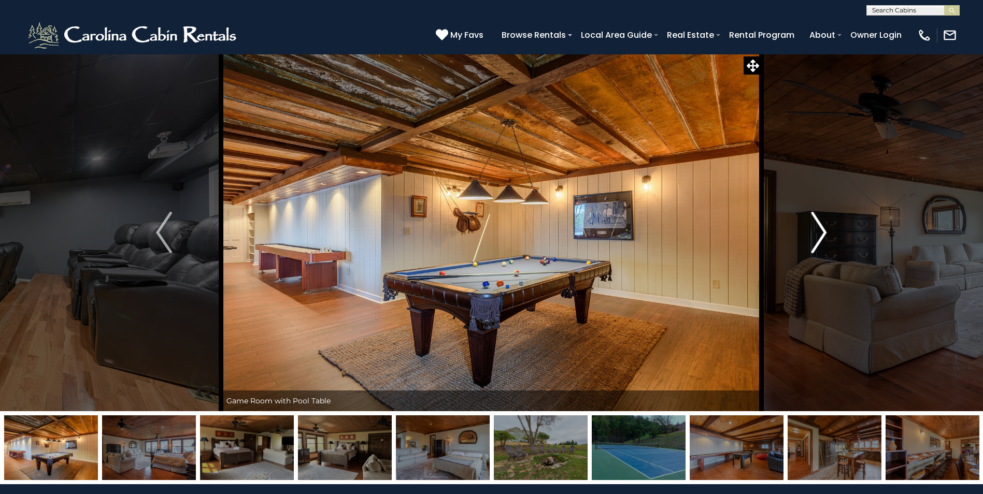
click at [819, 237] on img "Next" at bounding box center [819, 232] width 16 height 41
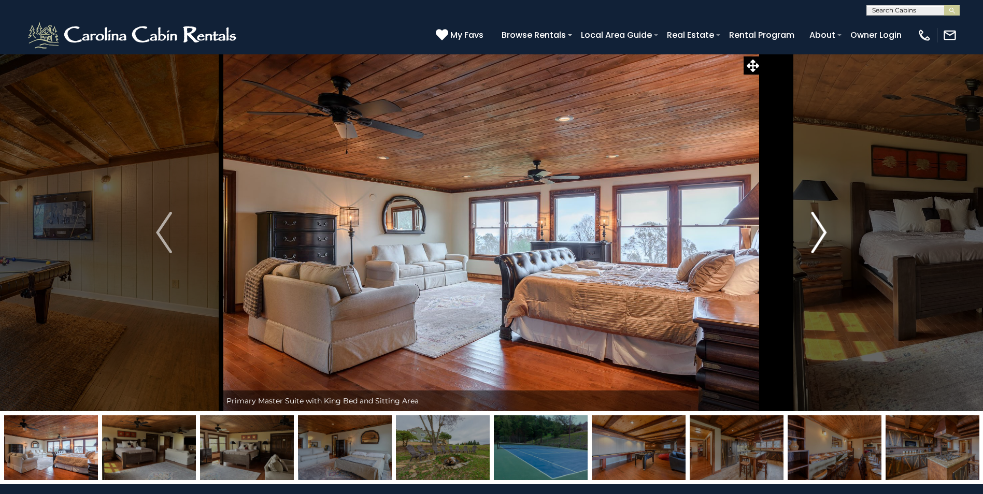
click at [819, 237] on img "Next" at bounding box center [819, 232] width 16 height 41
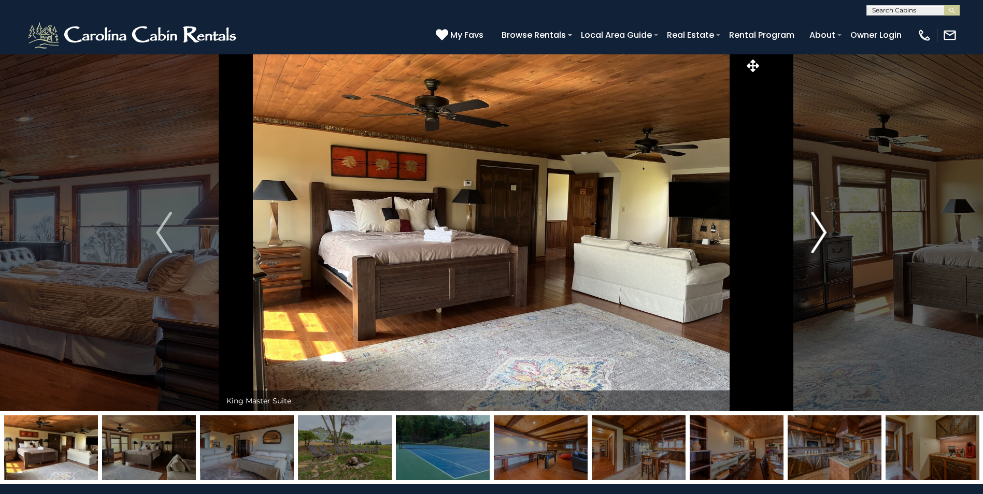
click at [818, 237] on img "Next" at bounding box center [819, 232] width 16 height 41
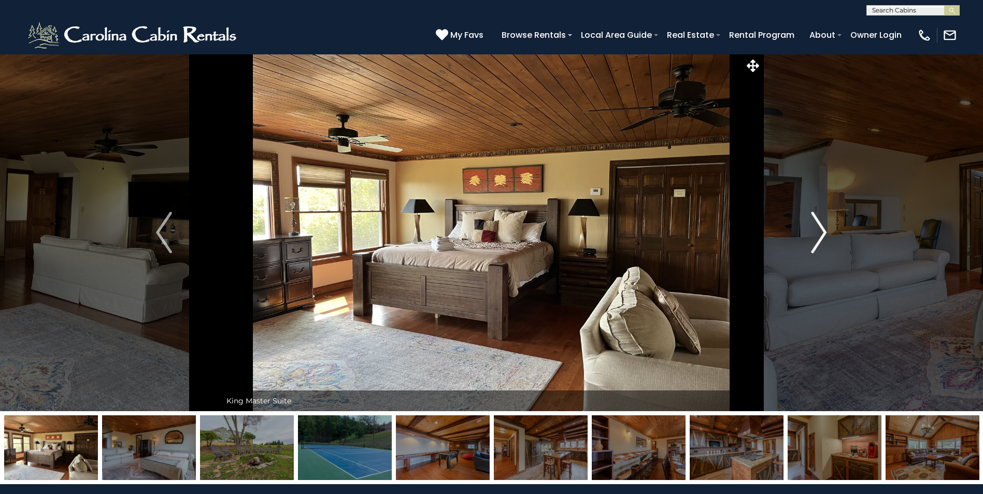
click at [818, 237] on img "Next" at bounding box center [819, 232] width 16 height 41
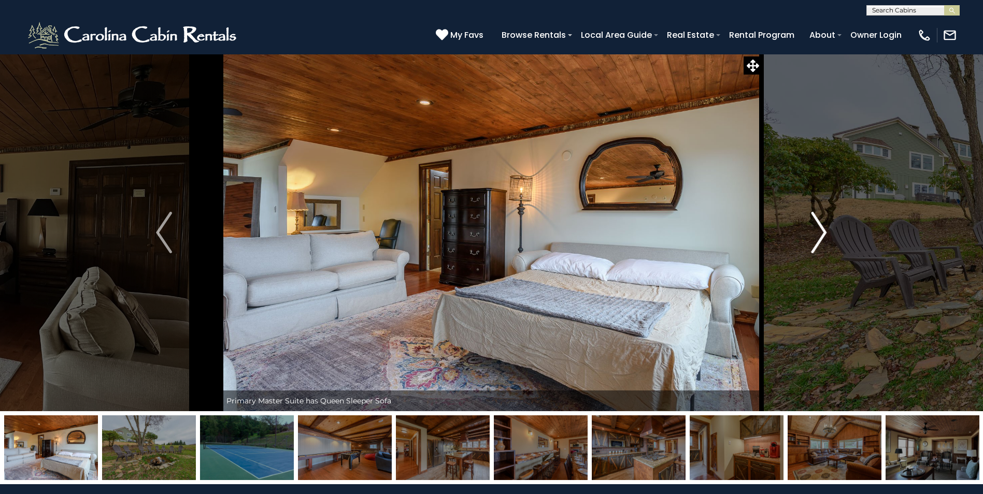
click at [818, 237] on img "Next" at bounding box center [819, 232] width 16 height 41
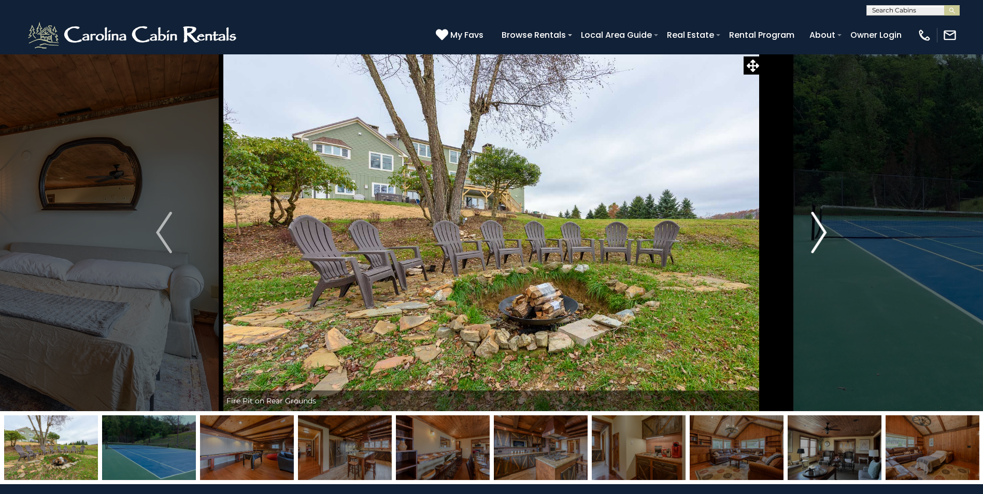
click at [817, 237] on img "Next" at bounding box center [819, 232] width 16 height 41
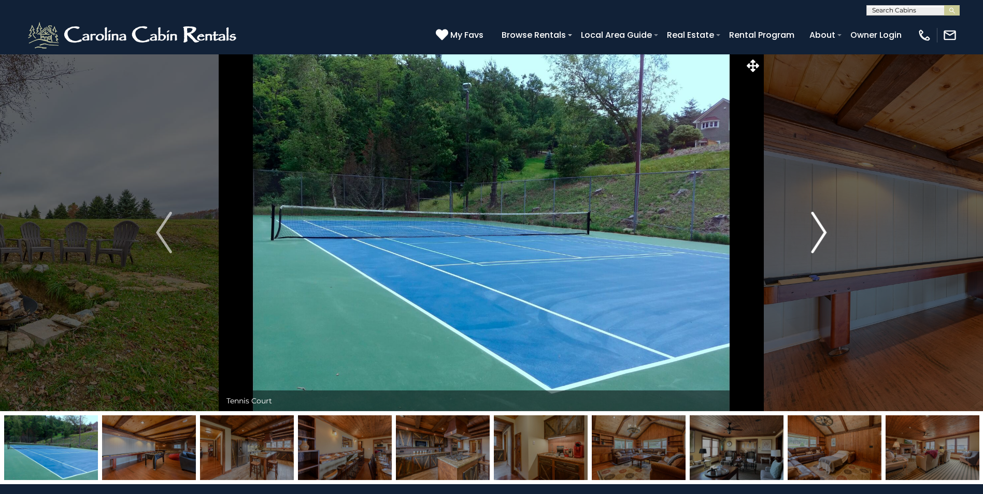
click at [816, 236] on img "Next" at bounding box center [819, 232] width 16 height 41
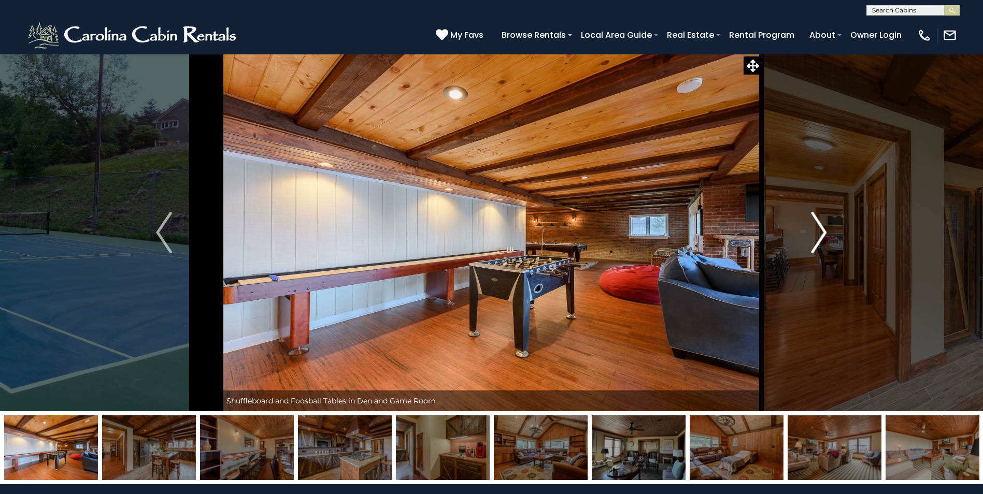
click at [816, 236] on img "Next" at bounding box center [819, 232] width 16 height 41
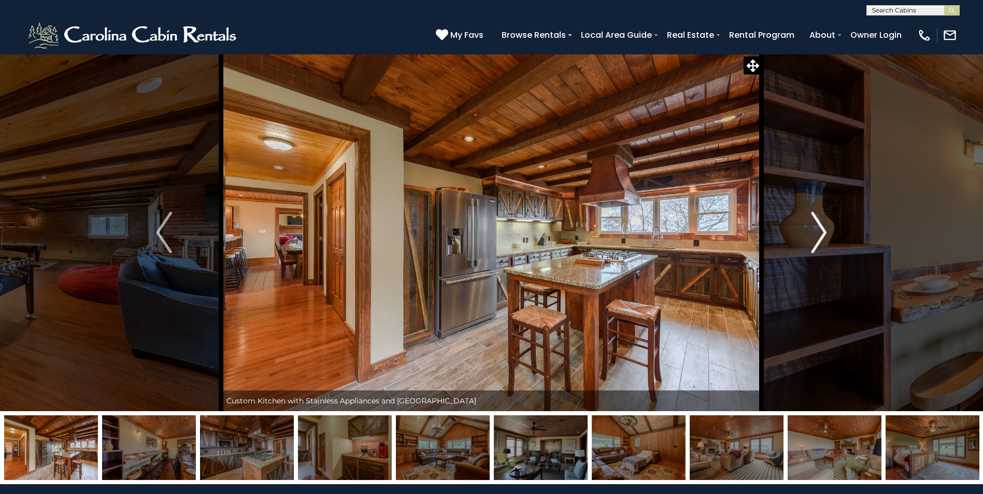
click at [816, 236] on img "Next" at bounding box center [819, 232] width 16 height 41
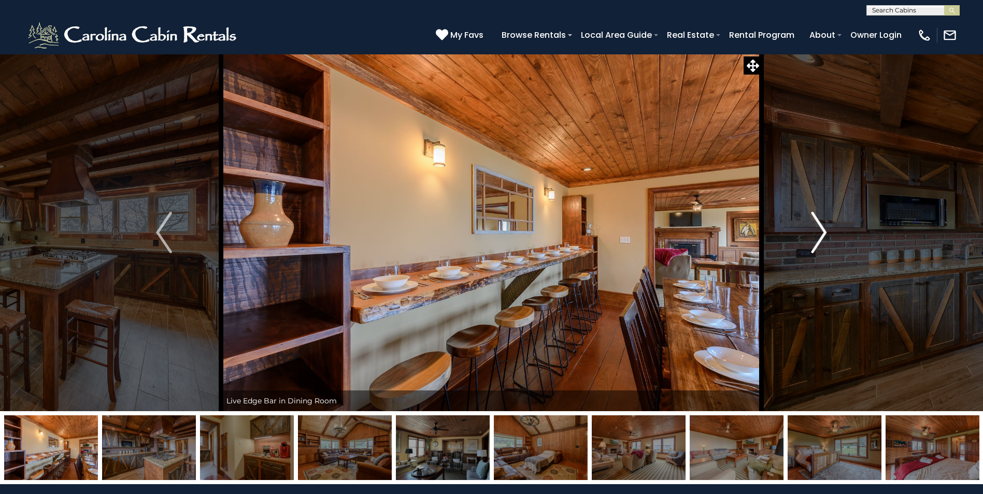
click at [816, 236] on img "Next" at bounding box center [819, 232] width 16 height 41
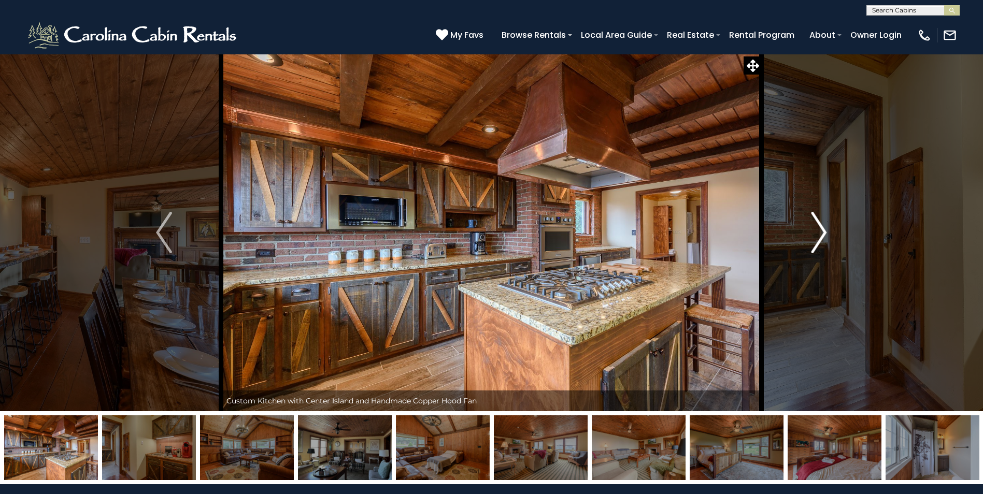
click at [816, 236] on img "Next" at bounding box center [819, 232] width 16 height 41
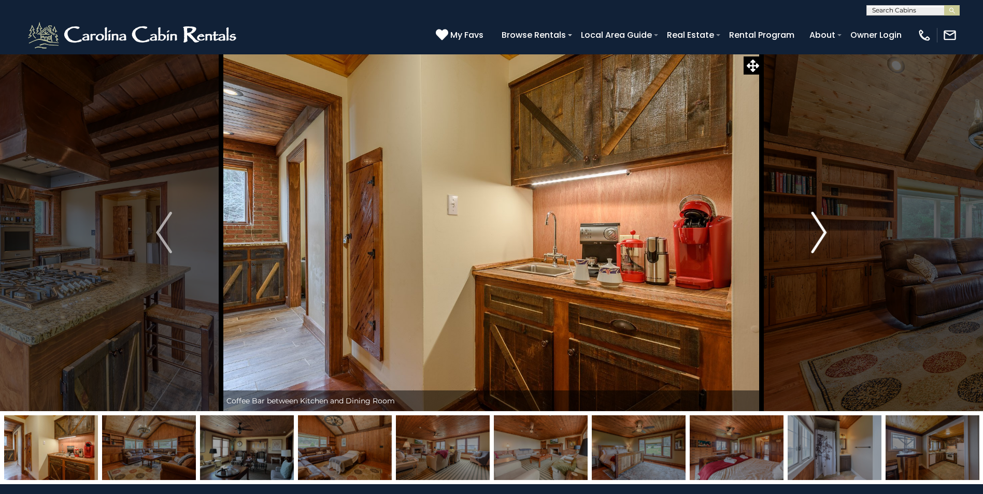
click at [816, 236] on img "Next" at bounding box center [819, 232] width 16 height 41
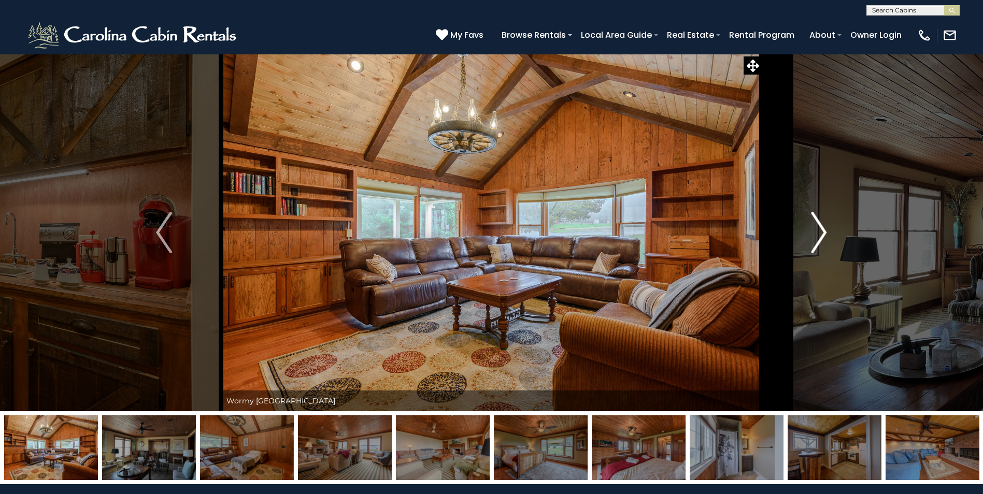
click at [815, 236] on img "Next" at bounding box center [819, 232] width 16 height 41
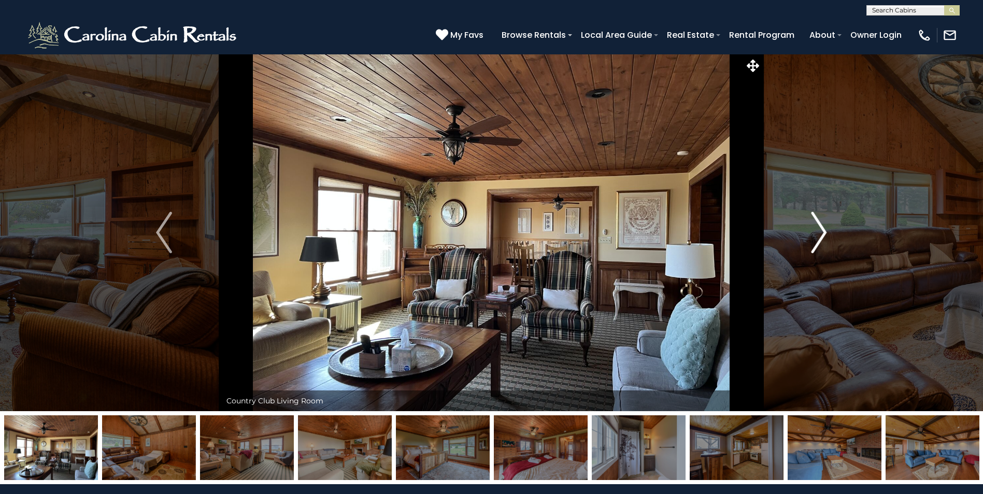
click at [815, 236] on img "Next" at bounding box center [819, 232] width 16 height 41
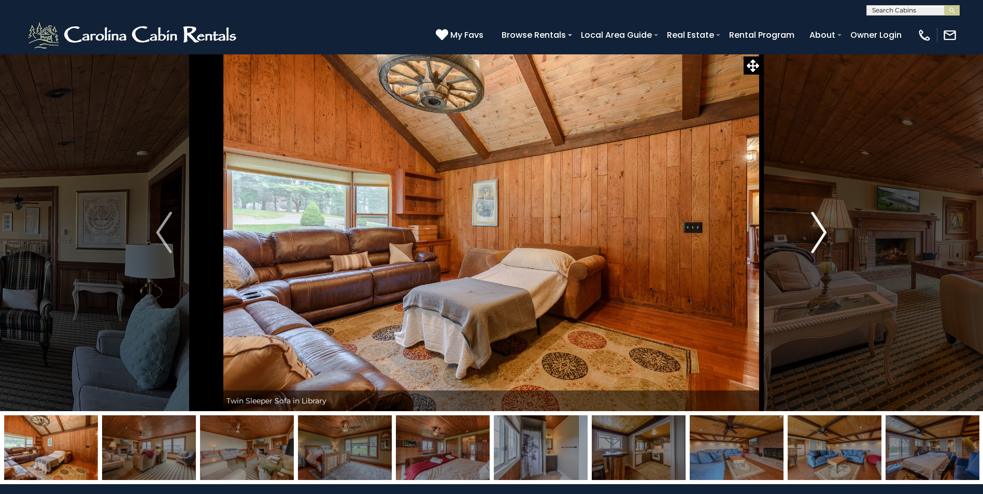
click at [815, 236] on img "Next" at bounding box center [819, 232] width 16 height 41
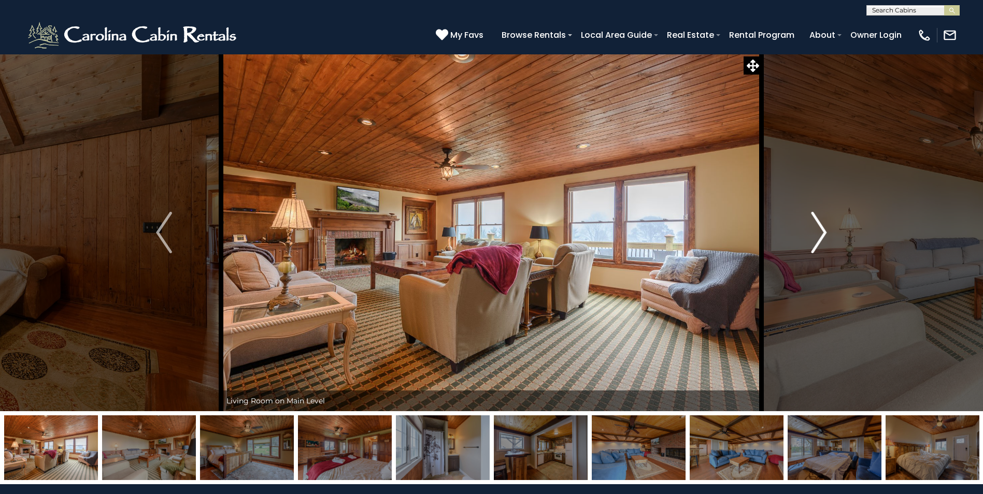
click at [815, 236] on img "Next" at bounding box center [819, 232] width 16 height 41
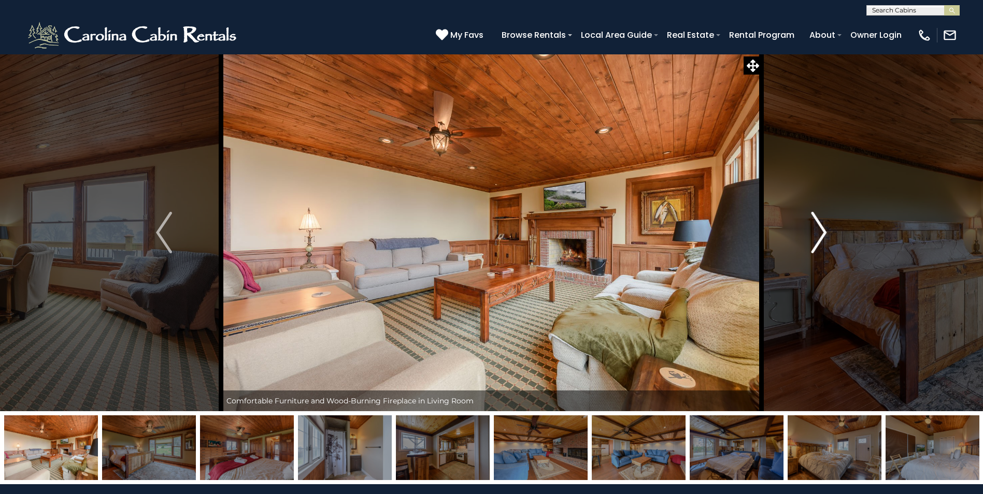
click at [813, 236] on img "Next" at bounding box center [819, 232] width 16 height 41
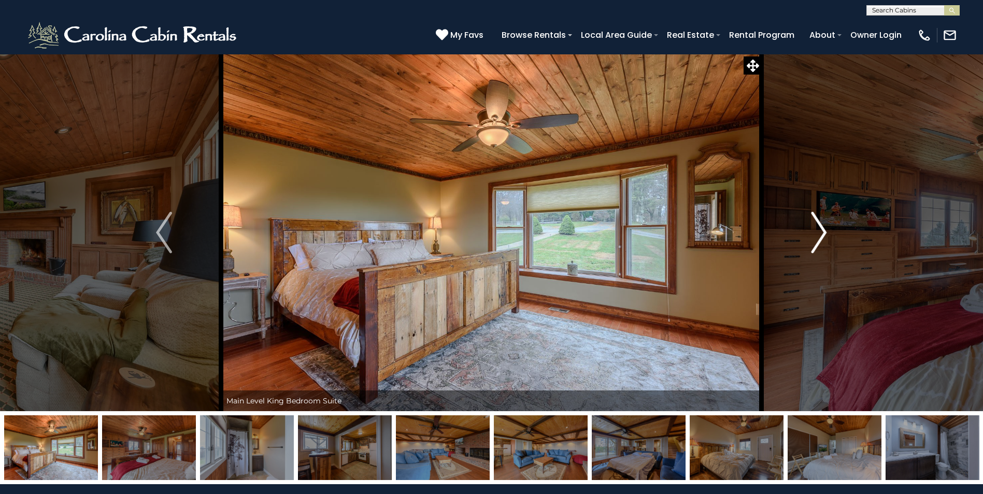
click at [813, 236] on img "Next" at bounding box center [819, 232] width 16 height 41
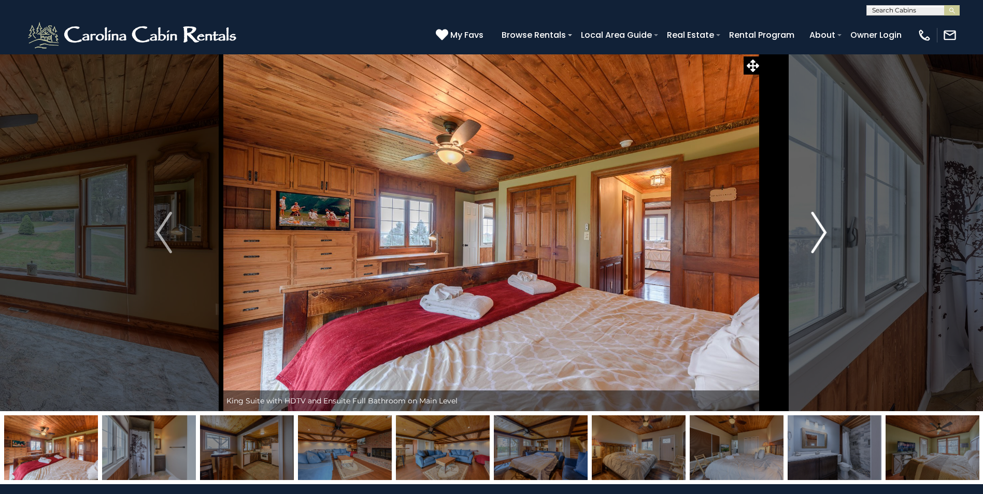
click at [811, 236] on img "Next" at bounding box center [819, 232] width 16 height 41
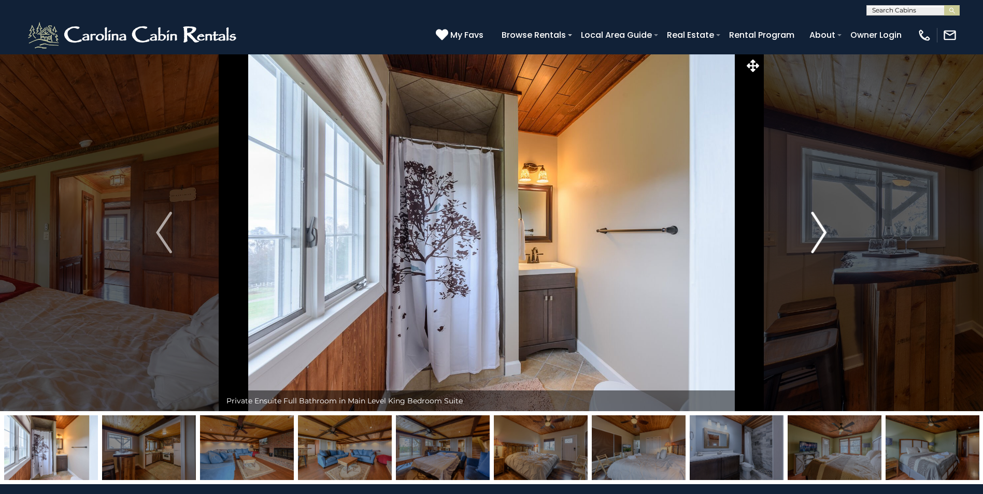
click at [811, 236] on img "Next" at bounding box center [819, 232] width 16 height 41
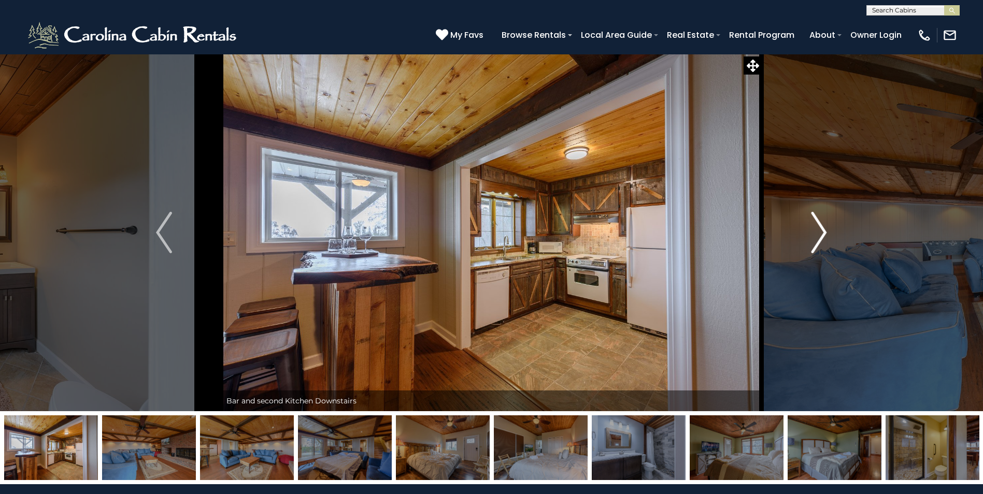
click at [811, 236] on img "Next" at bounding box center [819, 232] width 16 height 41
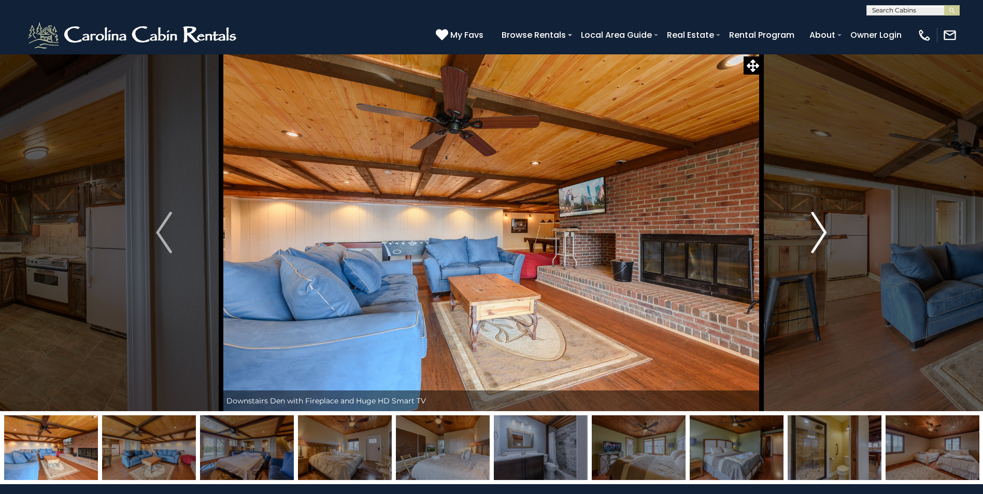
click at [811, 236] on img "Next" at bounding box center [819, 232] width 16 height 41
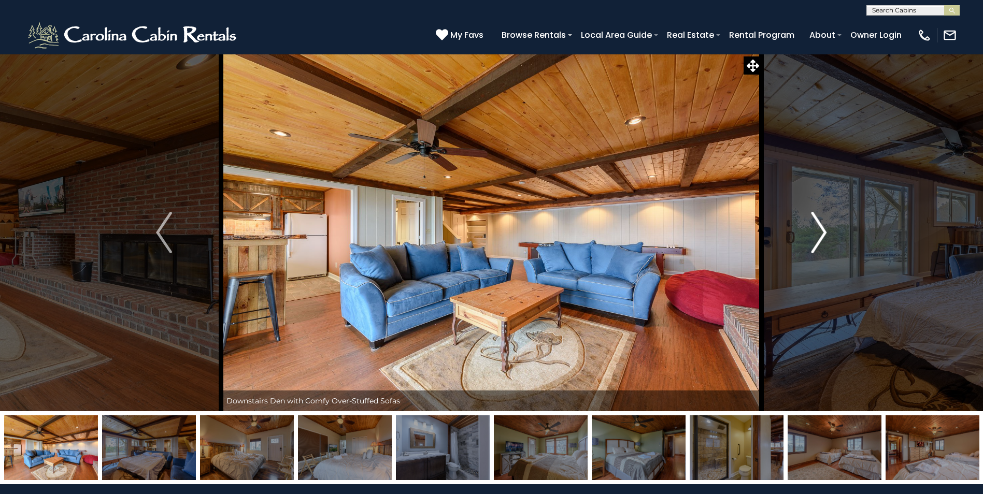
click at [811, 236] on button "Next" at bounding box center [819, 233] width 114 height 358
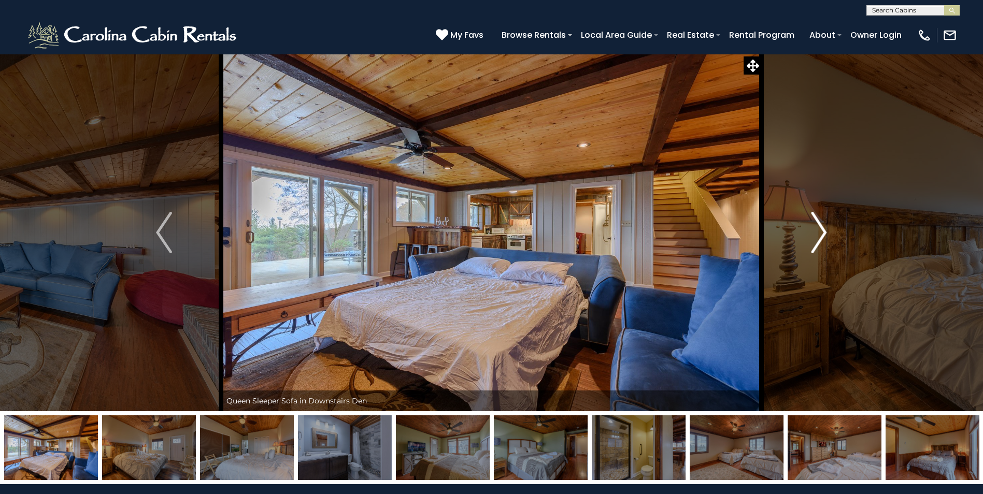
click at [811, 236] on button "Next" at bounding box center [819, 233] width 114 height 358
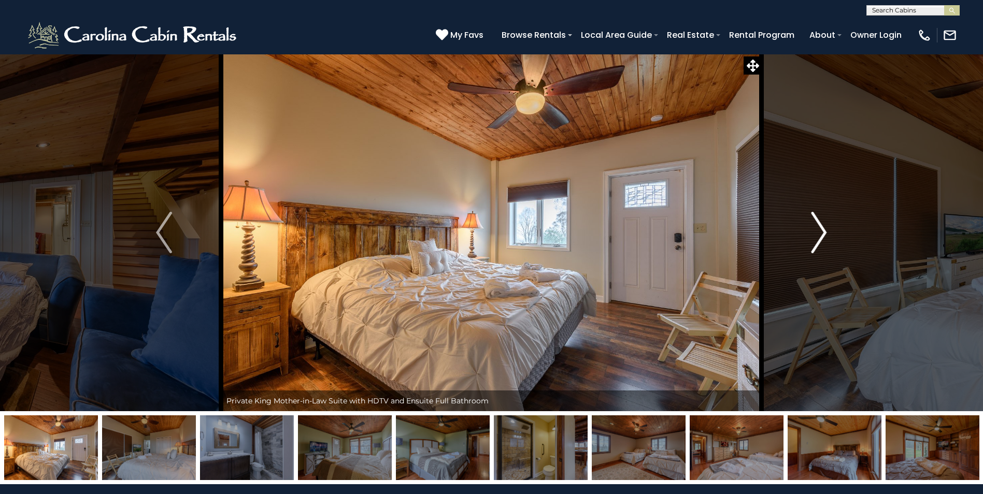
click at [811, 236] on button "Next" at bounding box center [819, 233] width 114 height 358
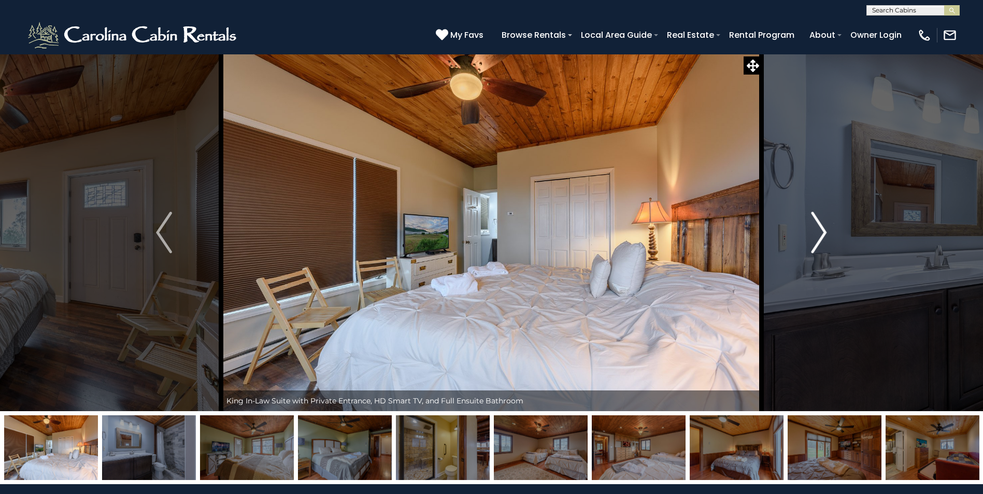
click at [811, 236] on button "Next" at bounding box center [819, 233] width 114 height 358
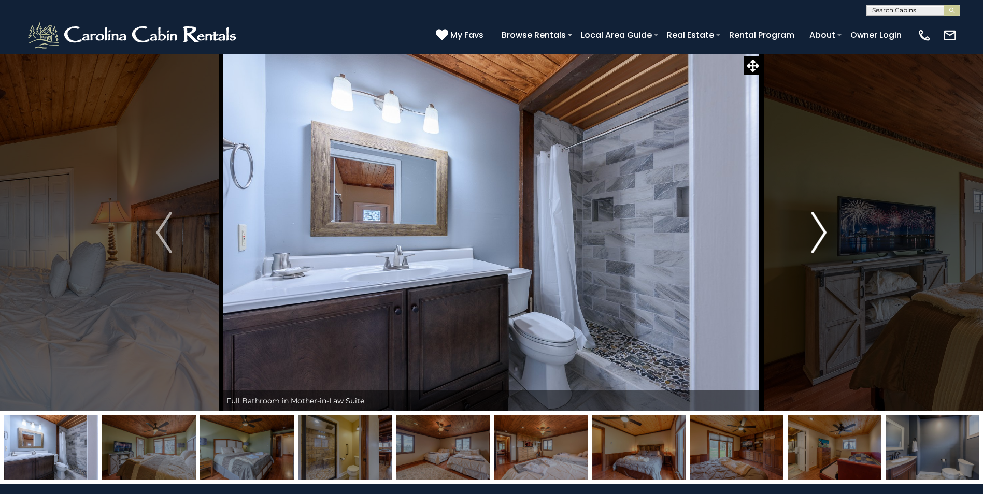
click at [811, 236] on button "Next" at bounding box center [819, 233] width 114 height 358
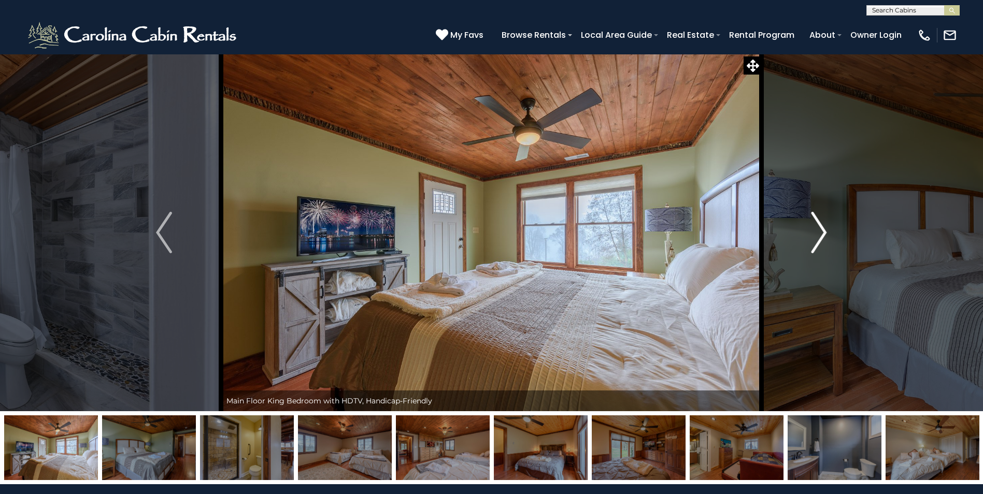
click at [811, 236] on button "Next" at bounding box center [819, 233] width 114 height 358
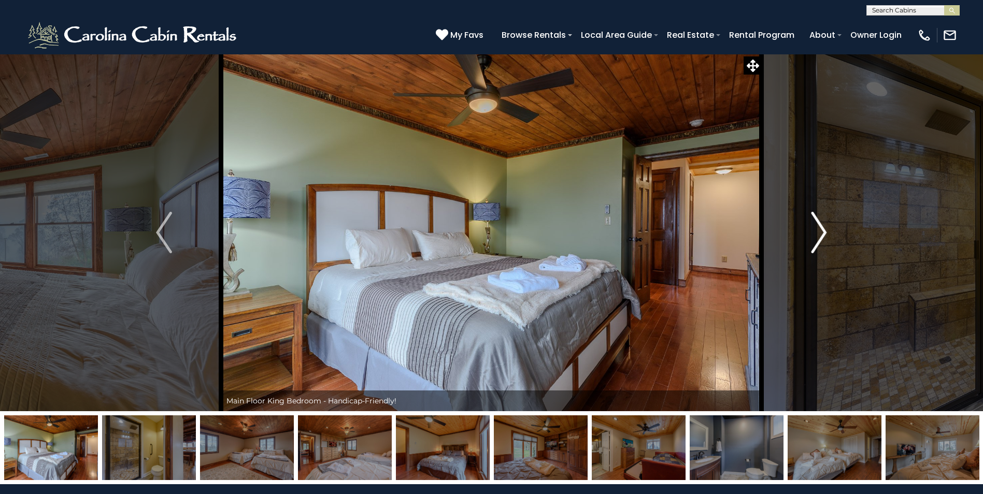
click at [811, 236] on button "Next" at bounding box center [819, 233] width 114 height 358
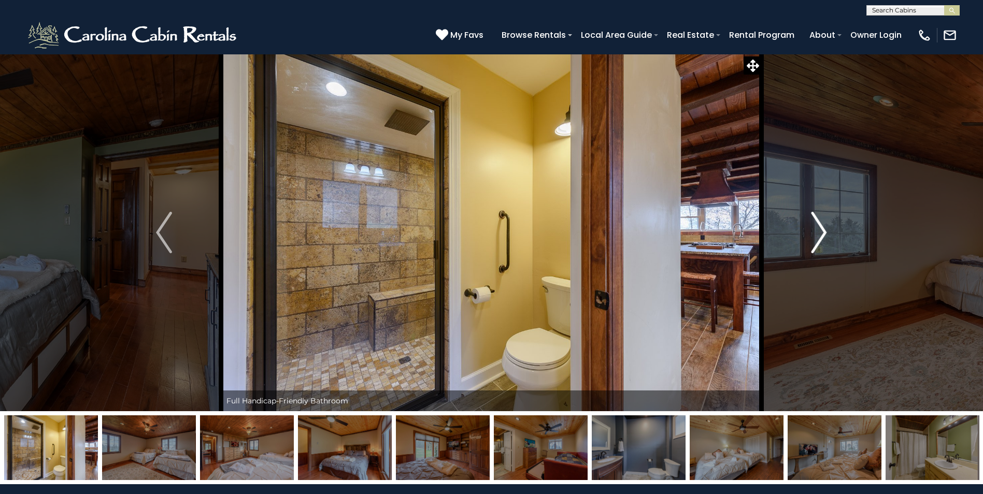
click at [811, 236] on button "Next" at bounding box center [819, 233] width 114 height 358
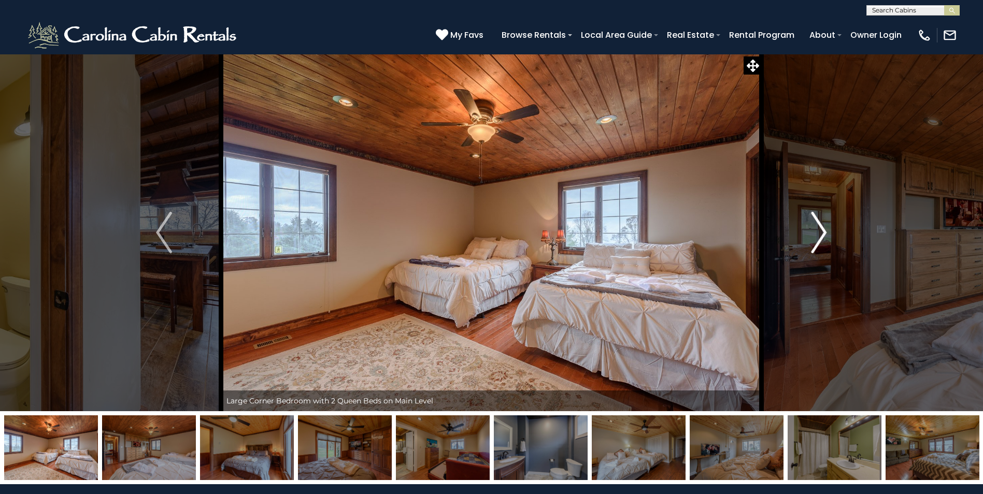
click at [810, 236] on button "Next" at bounding box center [819, 233] width 114 height 358
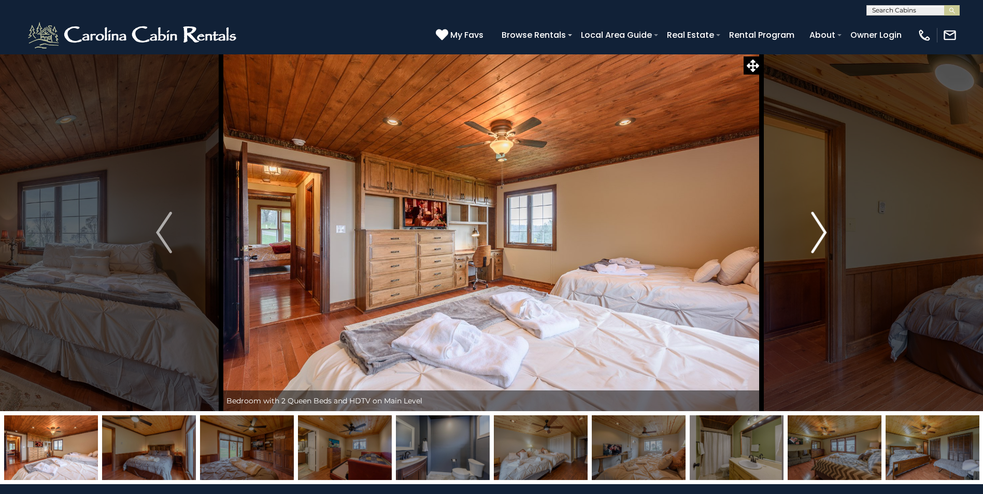
click at [810, 236] on button "Next" at bounding box center [819, 233] width 114 height 358
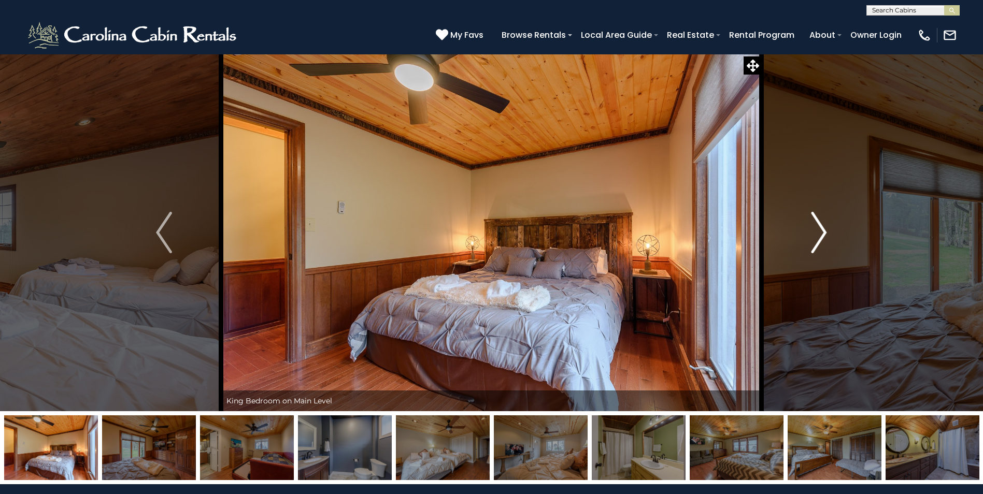
click at [810, 236] on button "Next" at bounding box center [819, 233] width 114 height 358
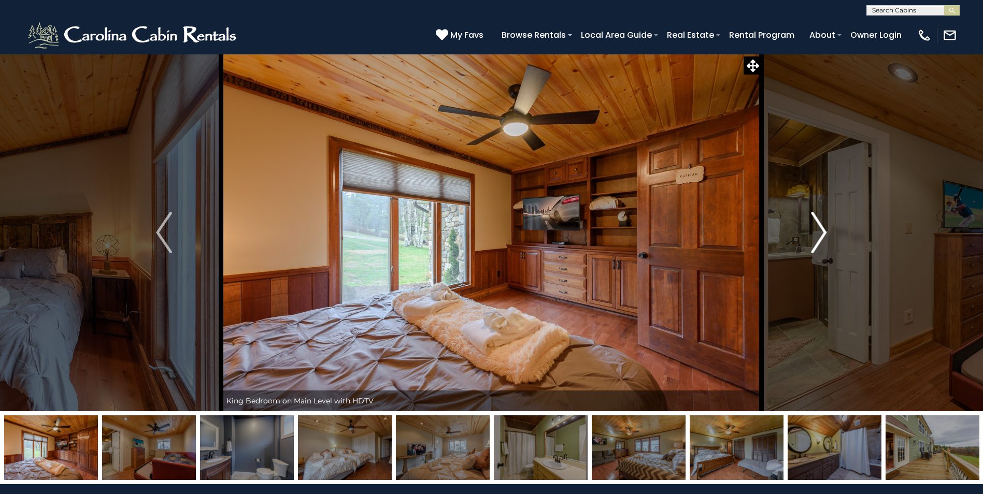
click at [810, 236] on button "Next" at bounding box center [819, 233] width 114 height 358
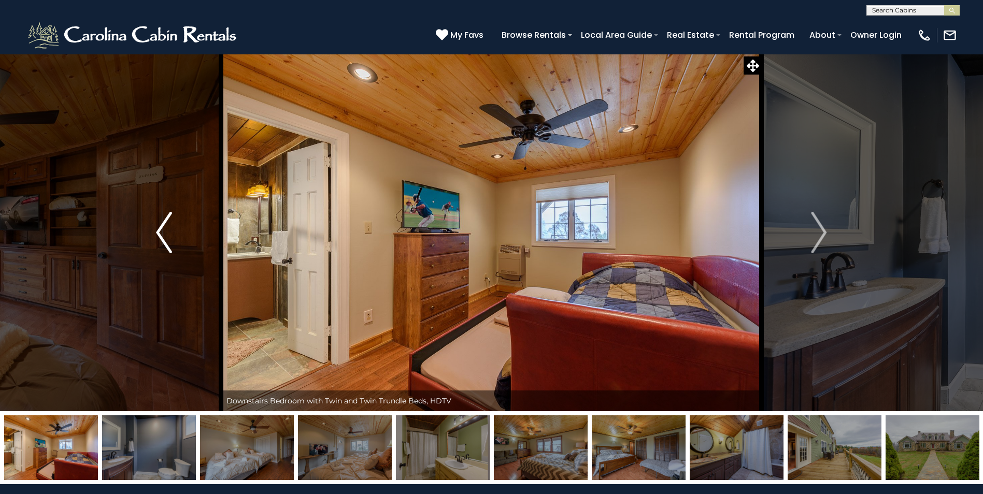
click at [157, 236] on img "Previous" at bounding box center [164, 232] width 16 height 41
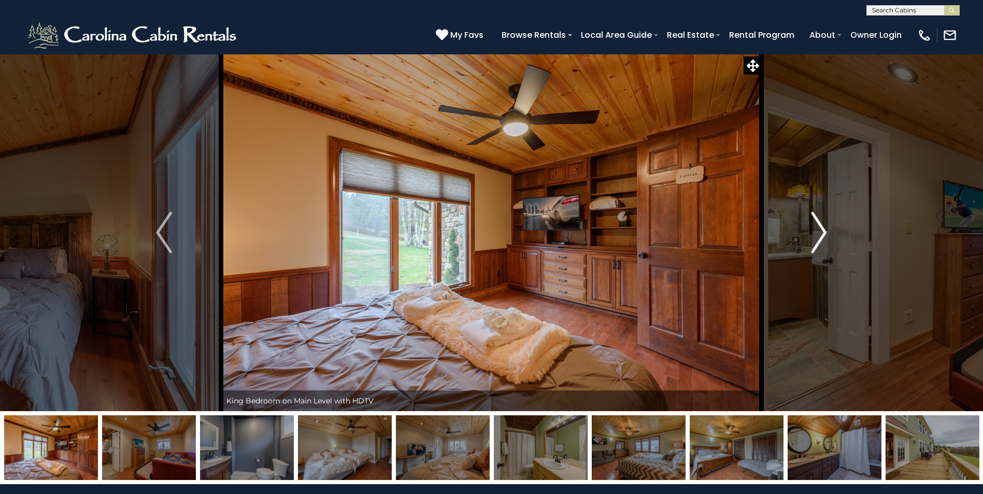
click at [823, 232] on img "Next" at bounding box center [819, 232] width 16 height 41
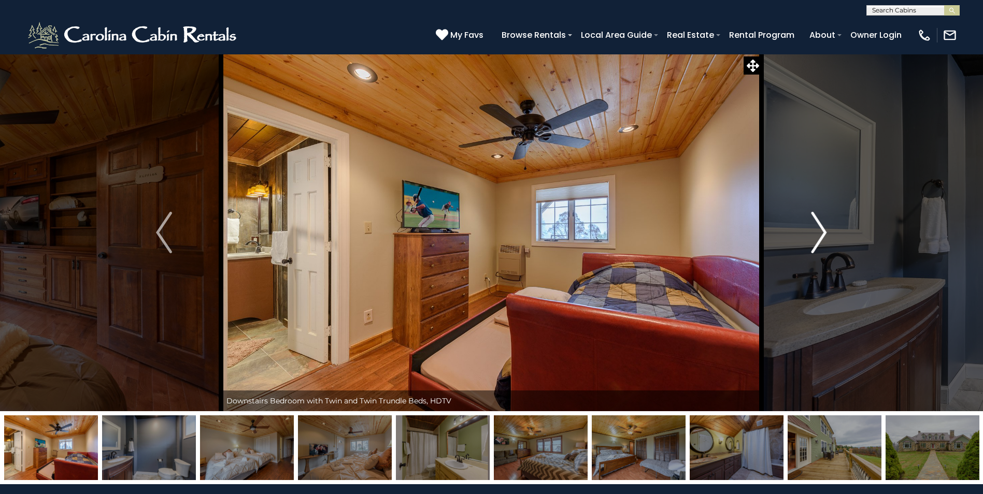
click at [823, 232] on img "Next" at bounding box center [819, 232] width 16 height 41
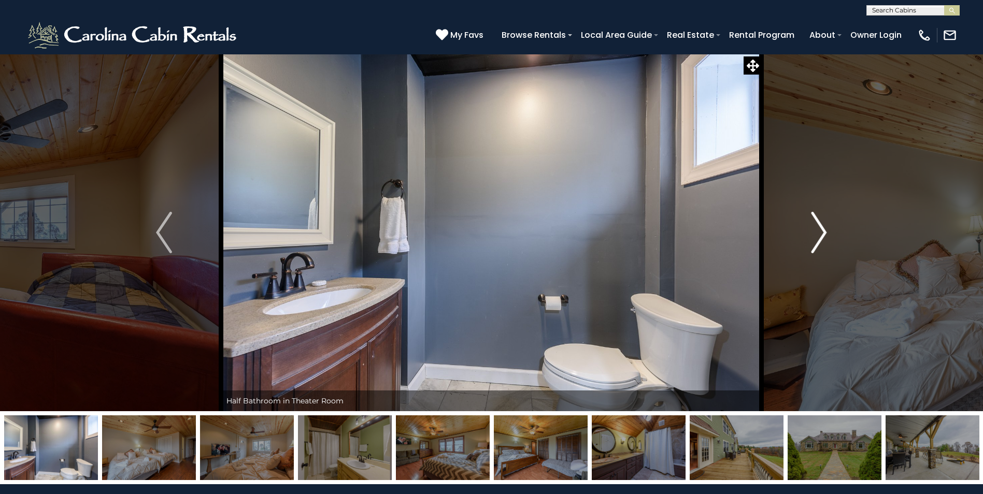
click at [823, 232] on img "Next" at bounding box center [819, 232] width 16 height 41
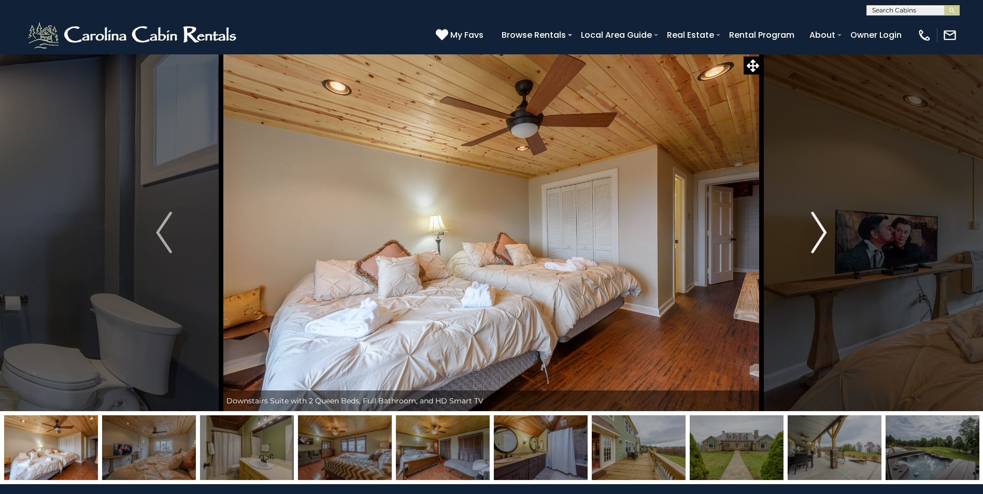
click at [823, 232] on img "Next" at bounding box center [819, 232] width 16 height 41
